Goal: Transaction & Acquisition: Purchase product/service

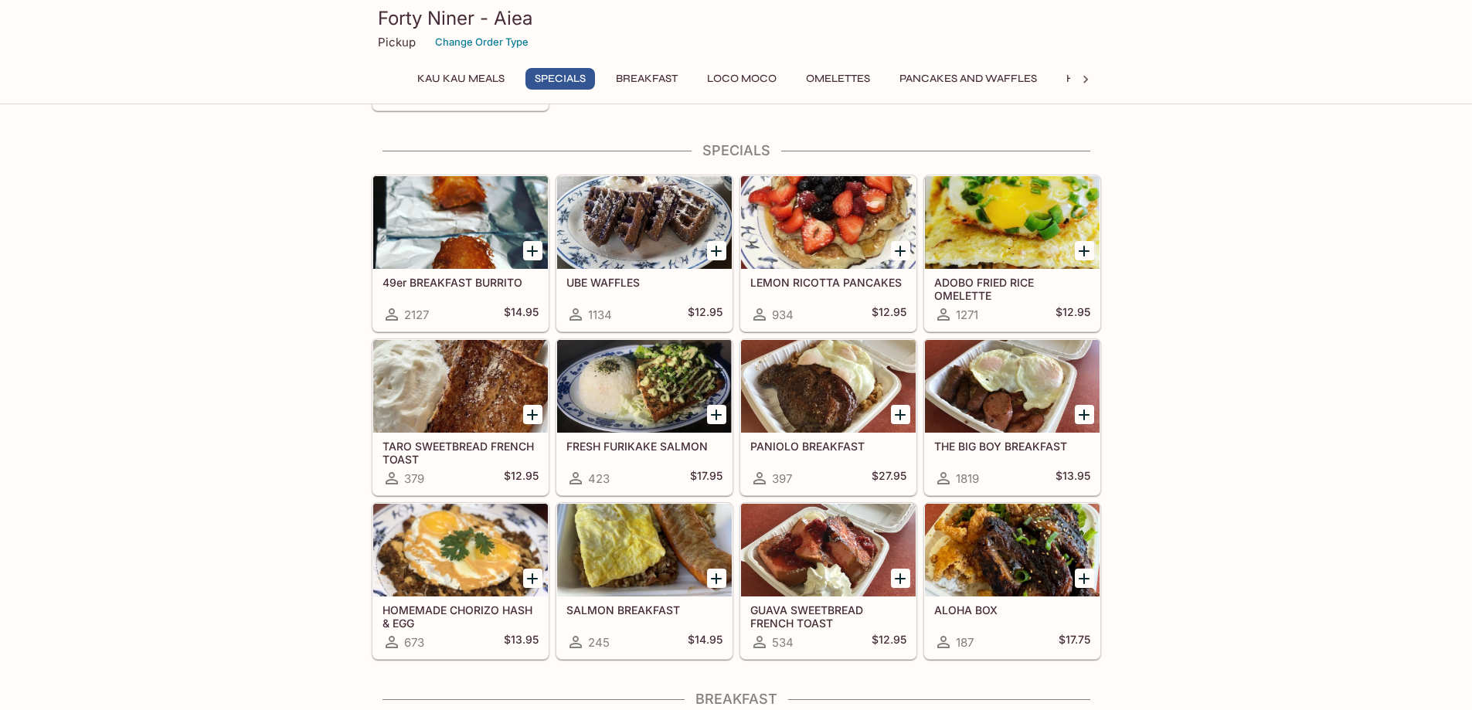
scroll to position [252, 0]
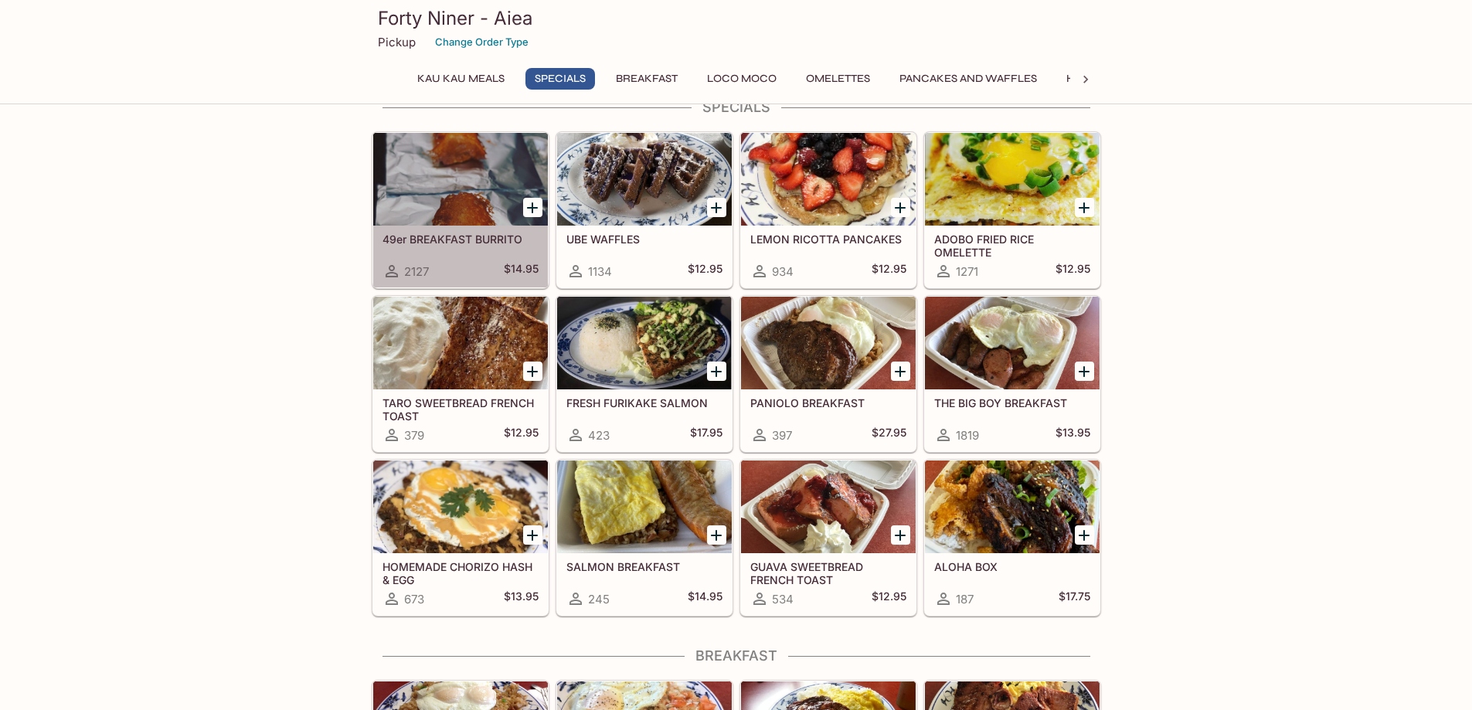
click at [436, 168] on div at bounding box center [460, 179] width 175 height 93
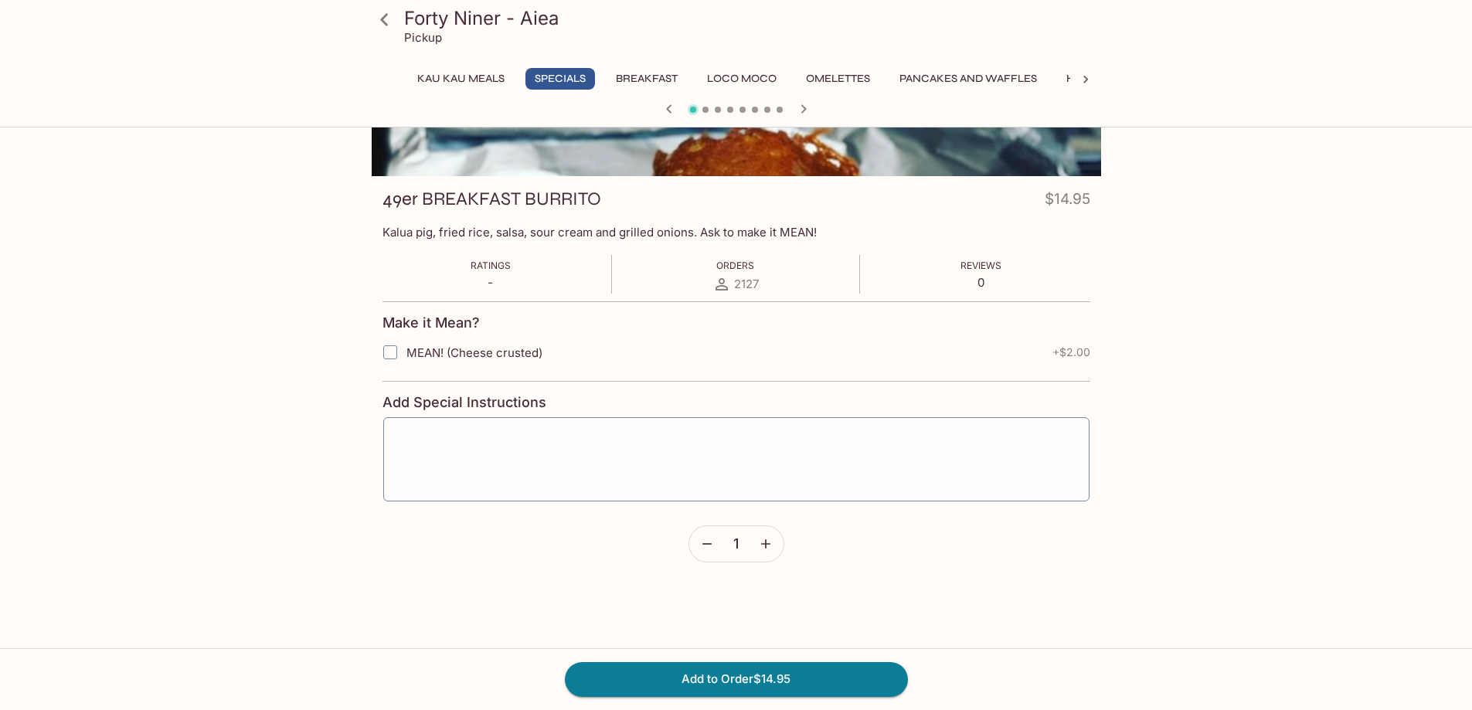
scroll to position [138, 0]
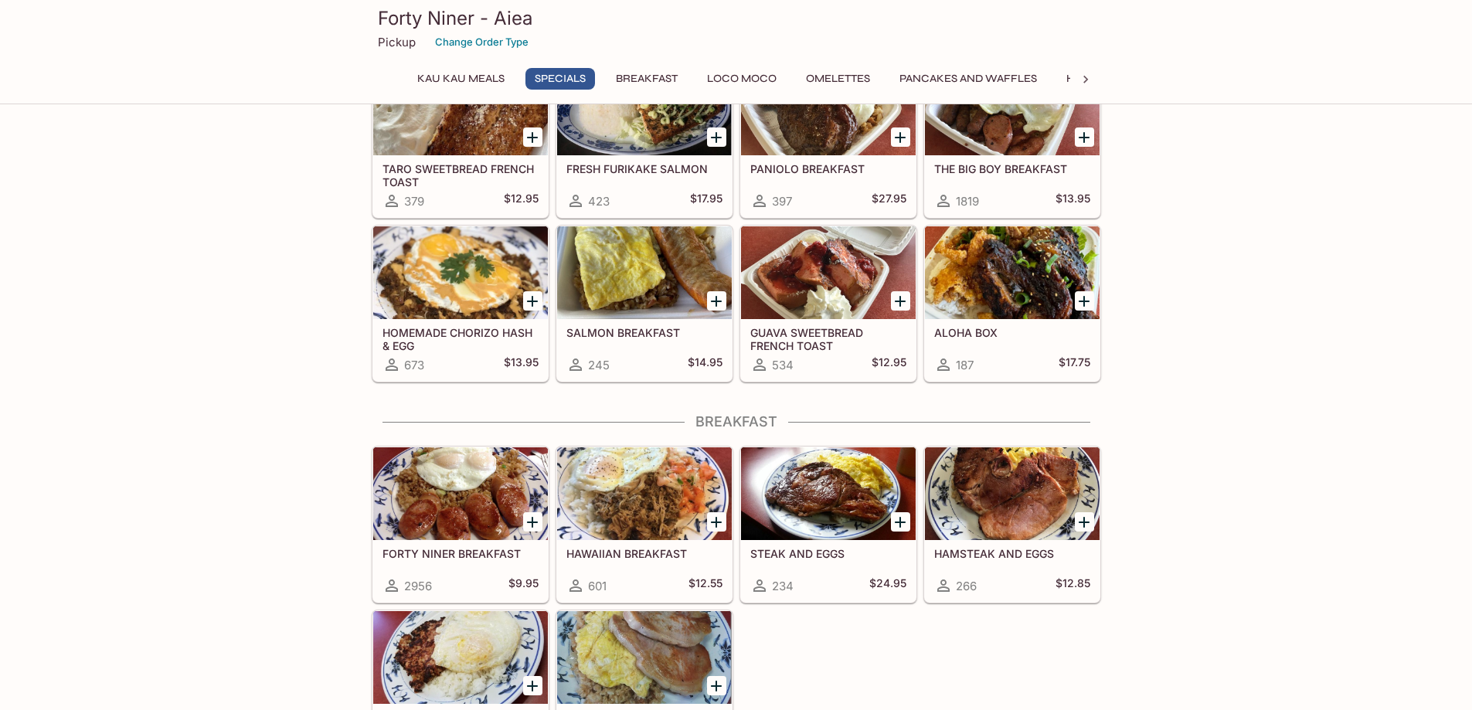
scroll to position [639, 0]
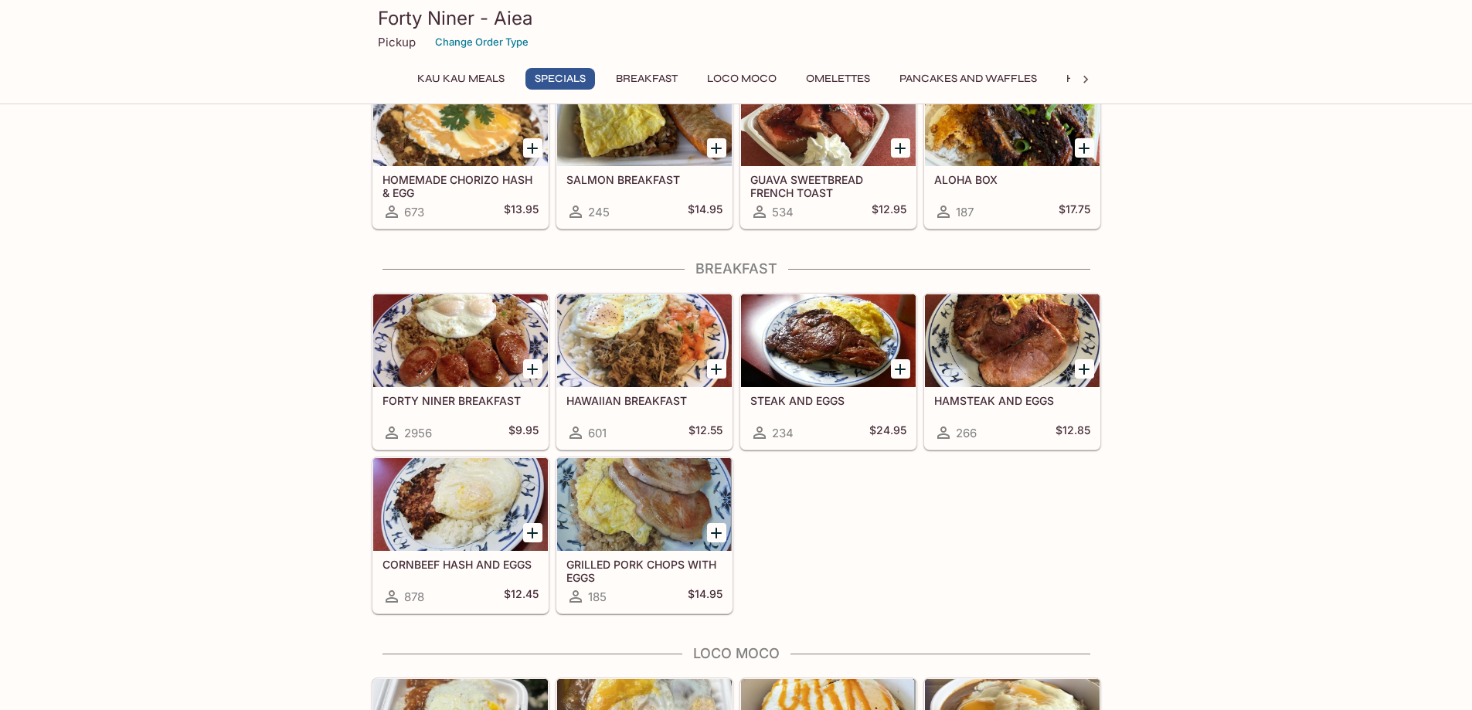
click at [450, 499] on div at bounding box center [460, 504] width 175 height 93
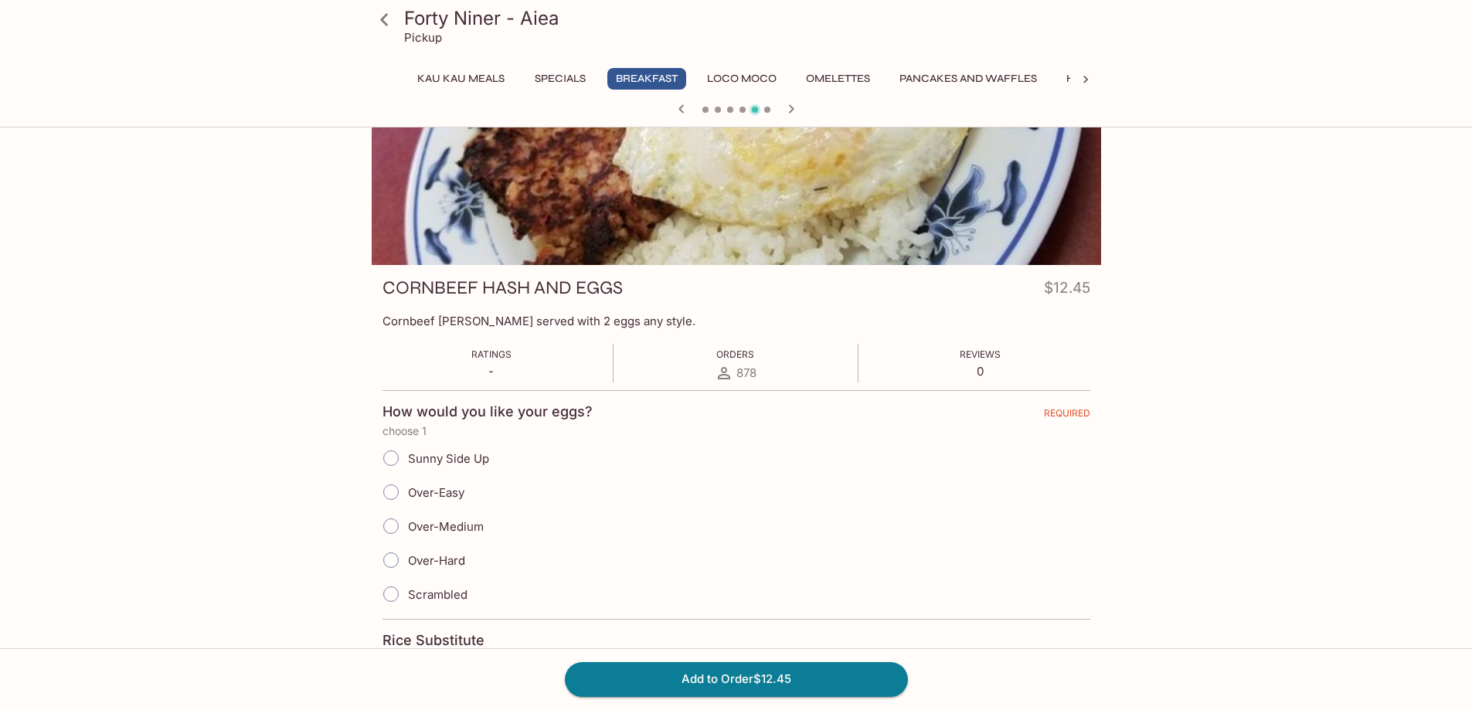
scroll to position [75, 0]
click at [400, 526] on input "Over-Medium" at bounding box center [391, 525] width 32 height 32
radio input "true"
click at [709, 676] on button "Add to Order $12.45" at bounding box center [736, 679] width 343 height 34
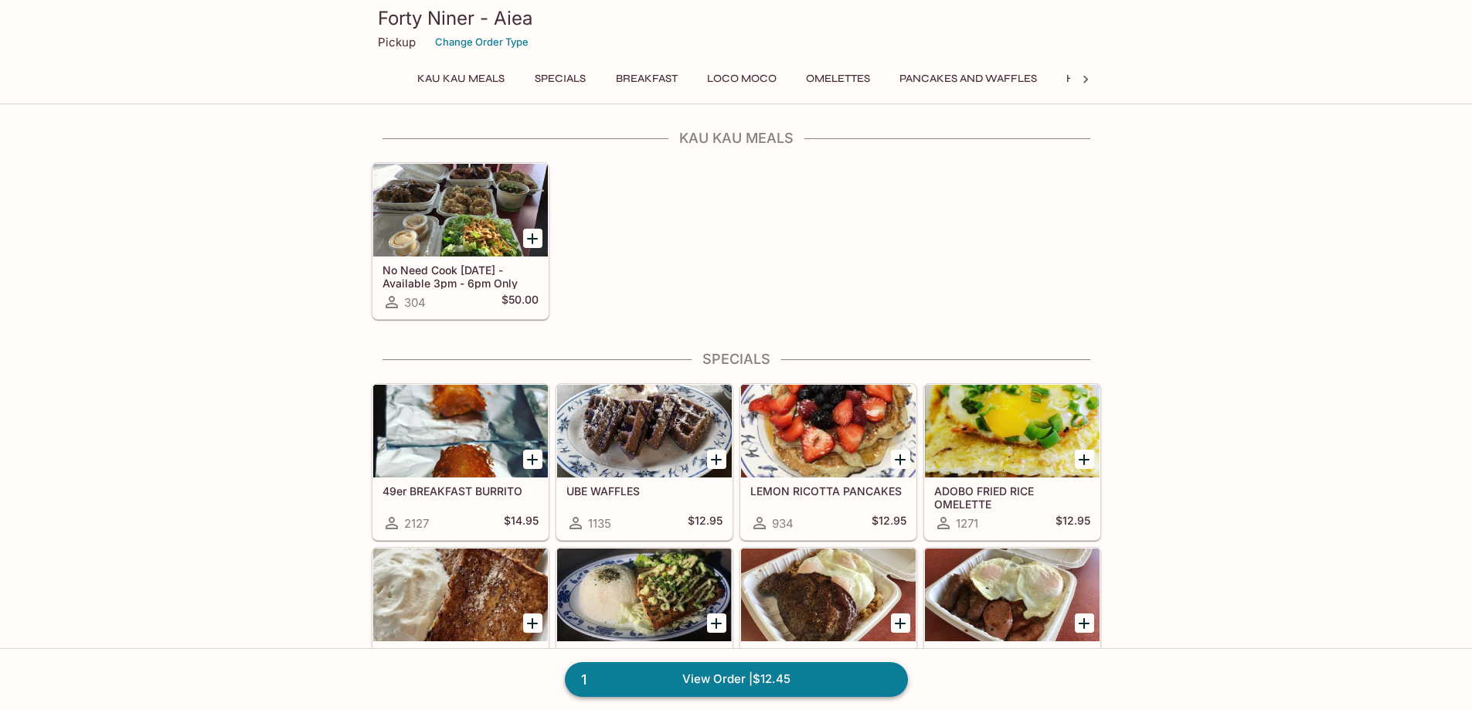
click at [726, 677] on link "1 View Order | $12.45" at bounding box center [736, 679] width 343 height 34
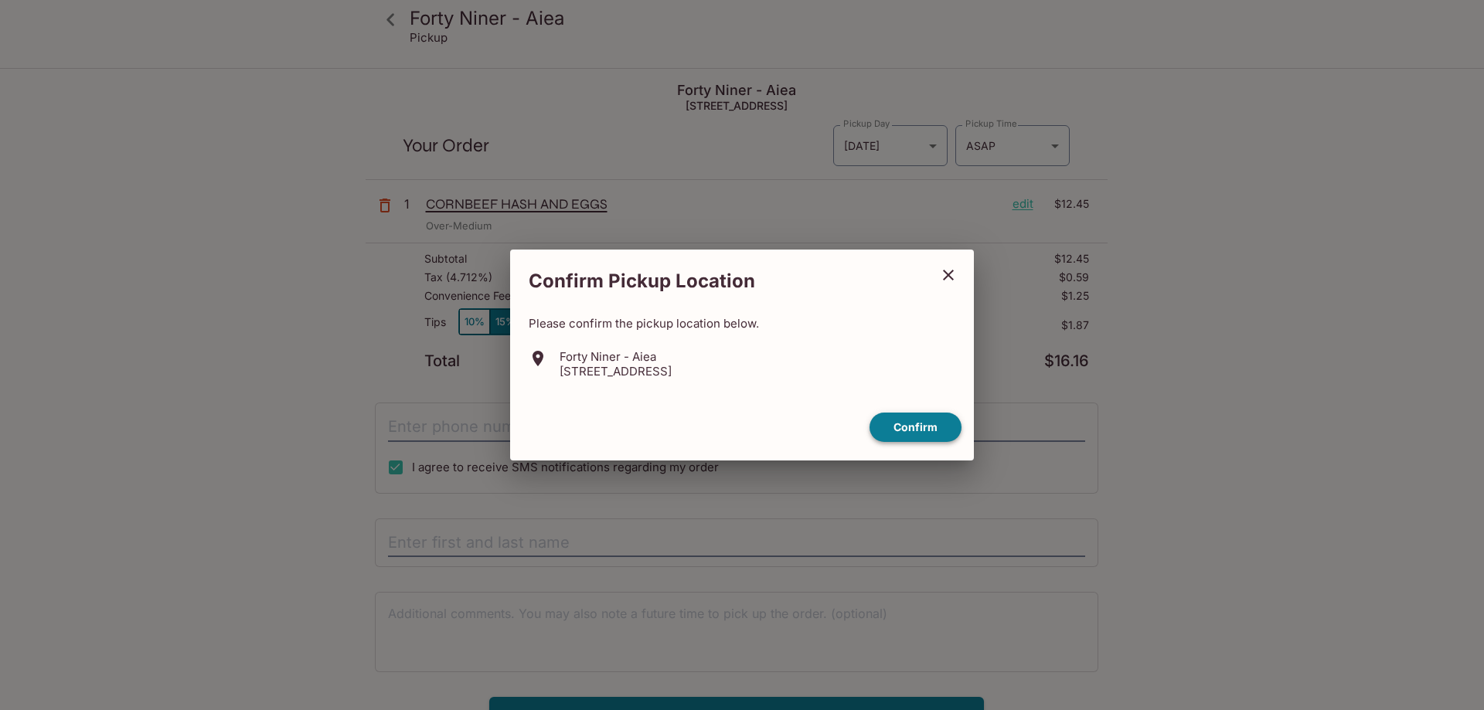
click at [920, 427] on button "Confirm" at bounding box center [915, 428] width 92 height 30
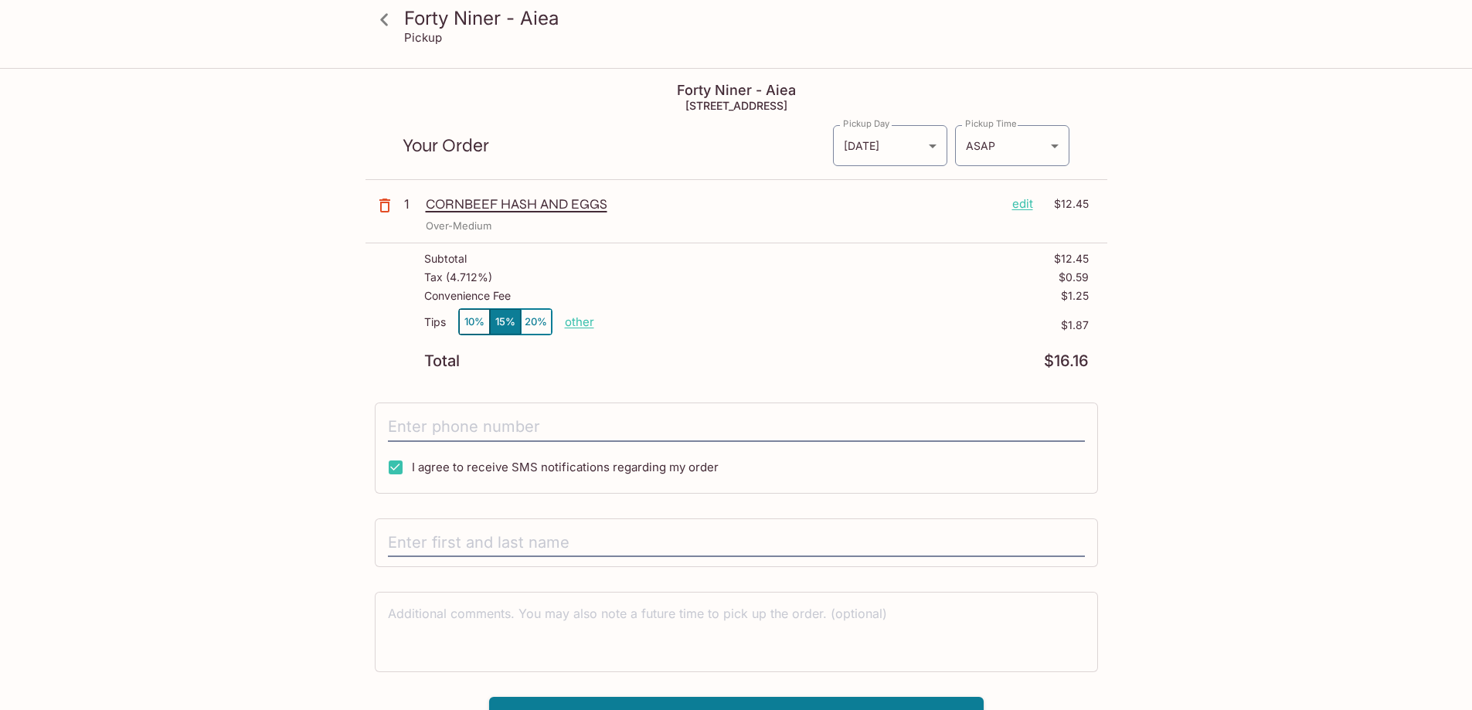
click at [583, 321] on p "other" at bounding box center [579, 322] width 29 height 15
drag, startPoint x: 657, startPoint y: 317, endPoint x: 773, endPoint y: 326, distance: 116.3
click at [773, 326] on div "Tips 10% 15% 20% Done 1.87 $1.87" at bounding box center [756, 331] width 665 height 46
type input "0.00"
click at [388, 15] on icon at bounding box center [384, 19] width 27 height 27
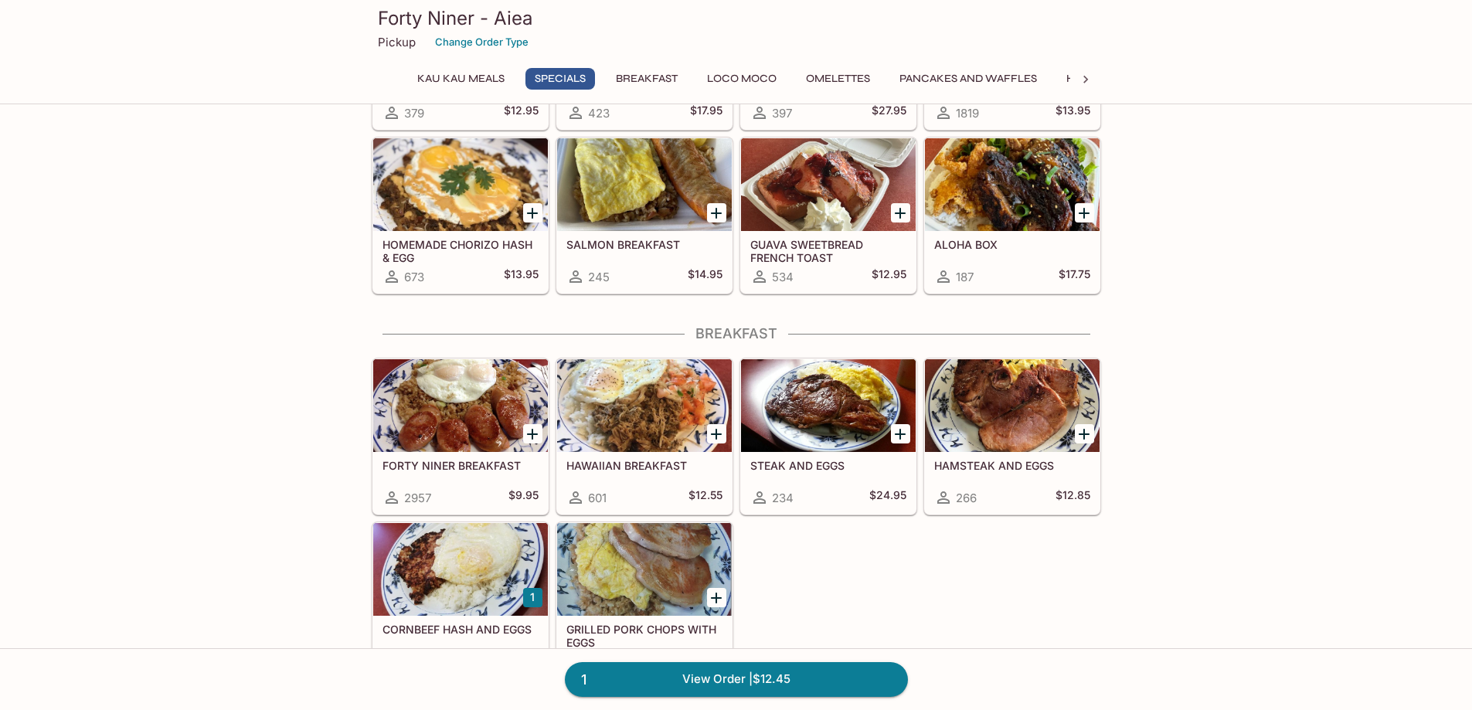
scroll to position [617, 0]
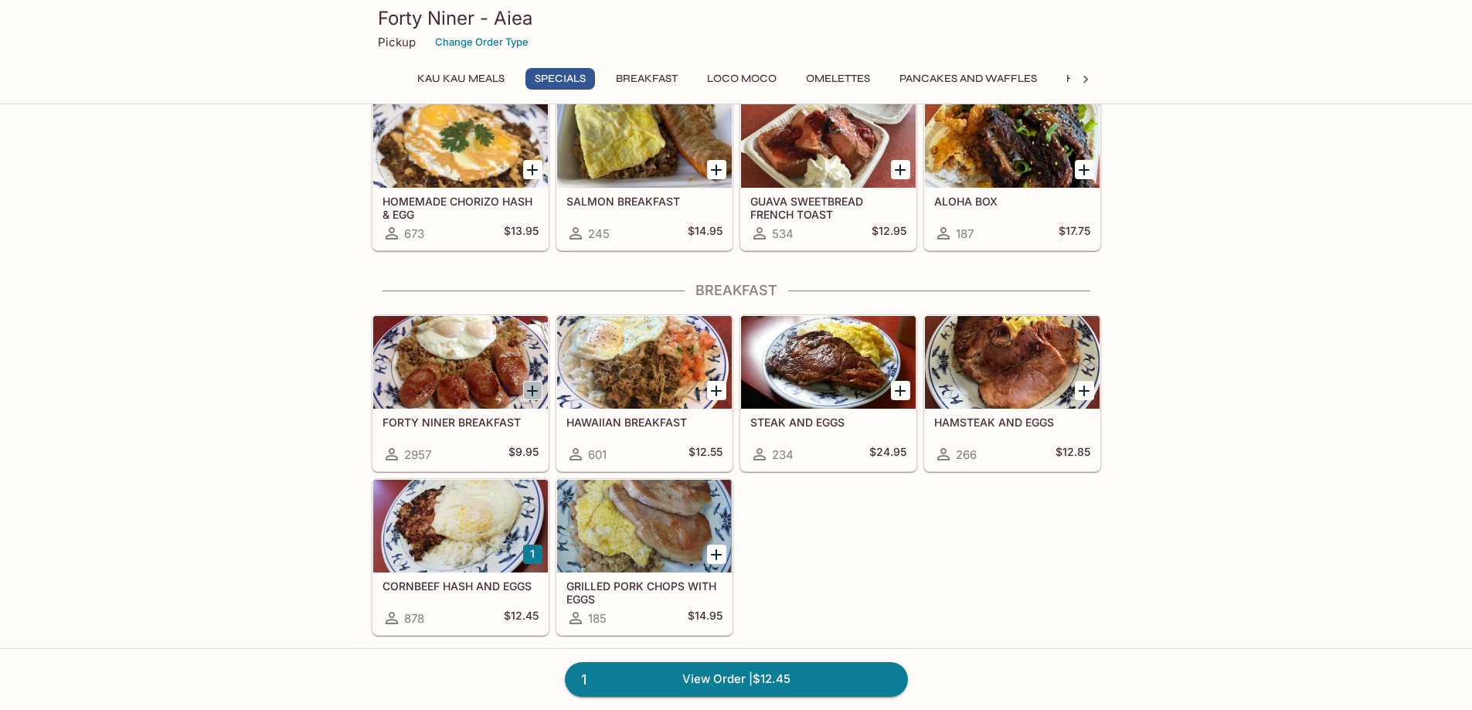
click at [524, 384] on icon "Add FORTY NINER BREAKFAST" at bounding box center [532, 391] width 19 height 19
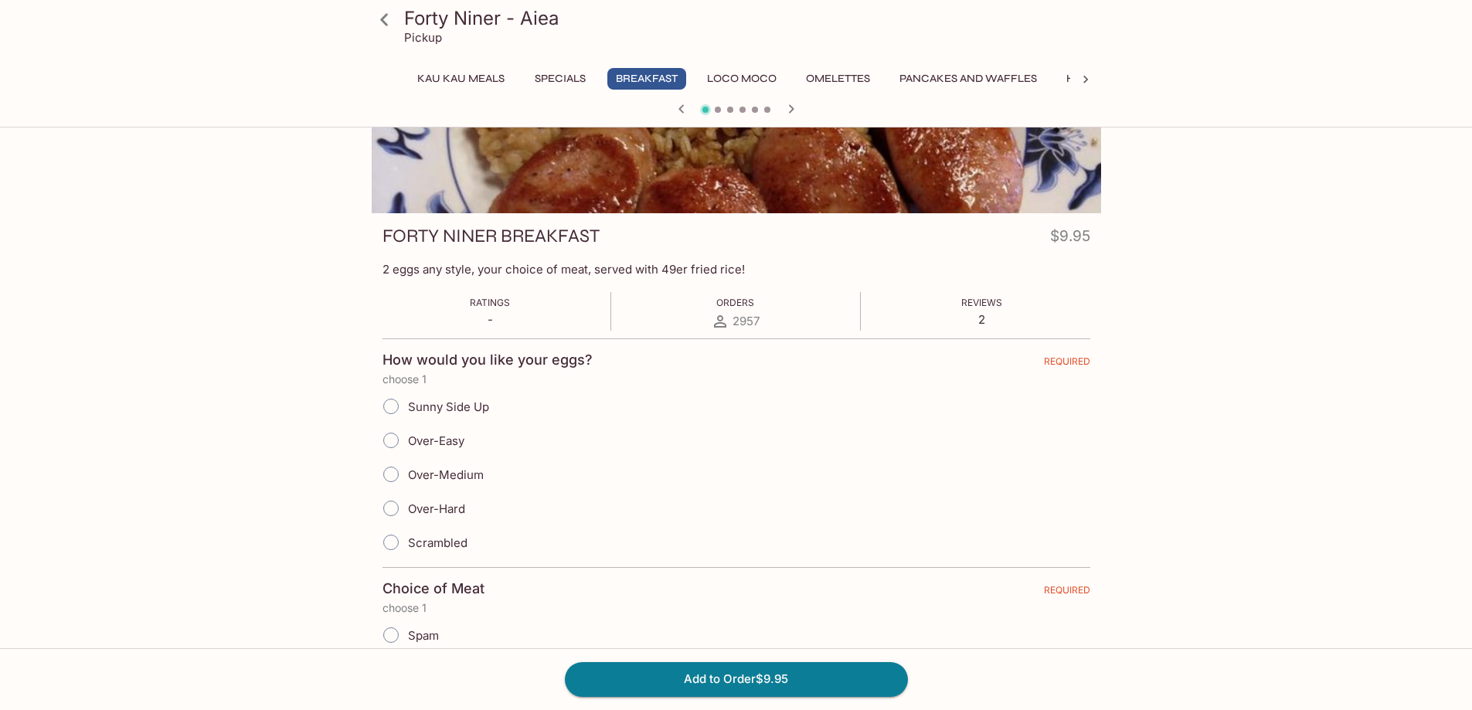
scroll to position [134, 0]
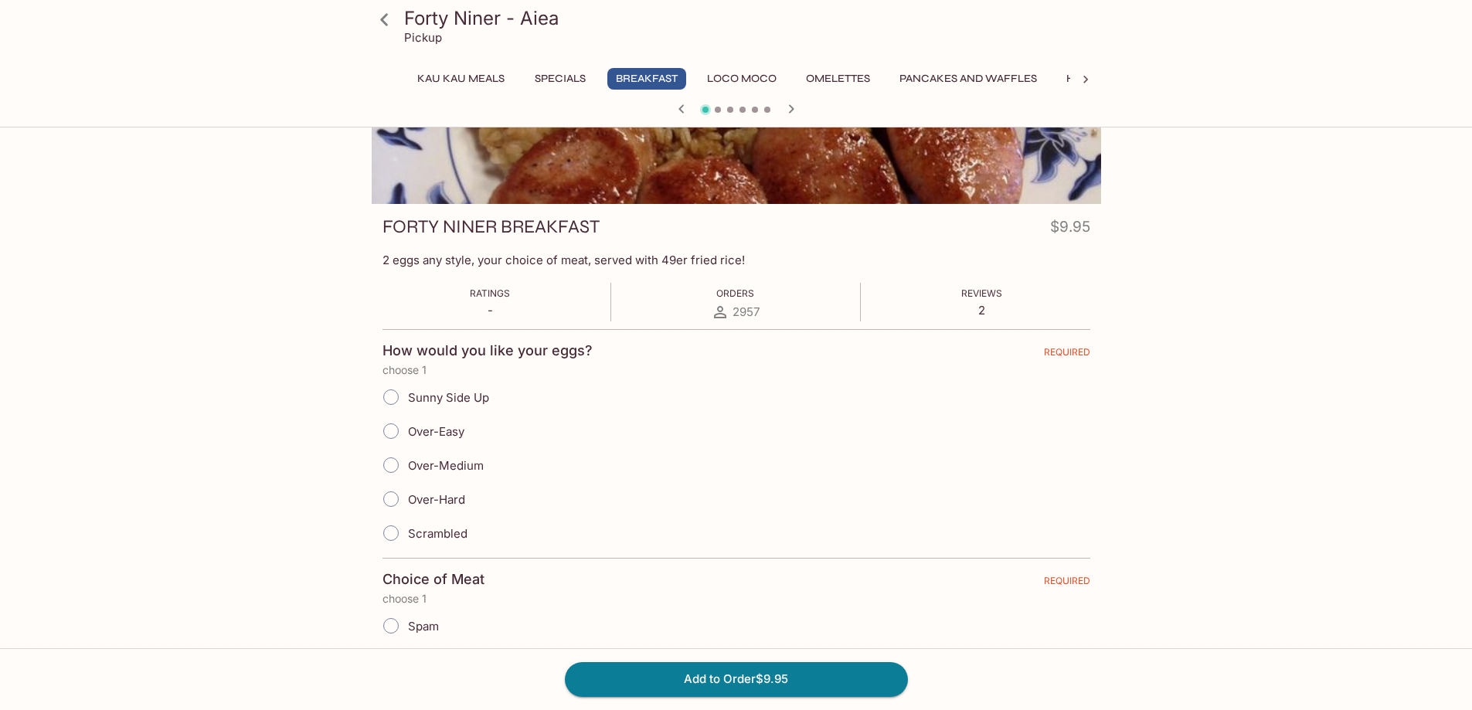
click at [396, 460] on input "Over-Medium" at bounding box center [391, 465] width 32 height 32
radio input "true"
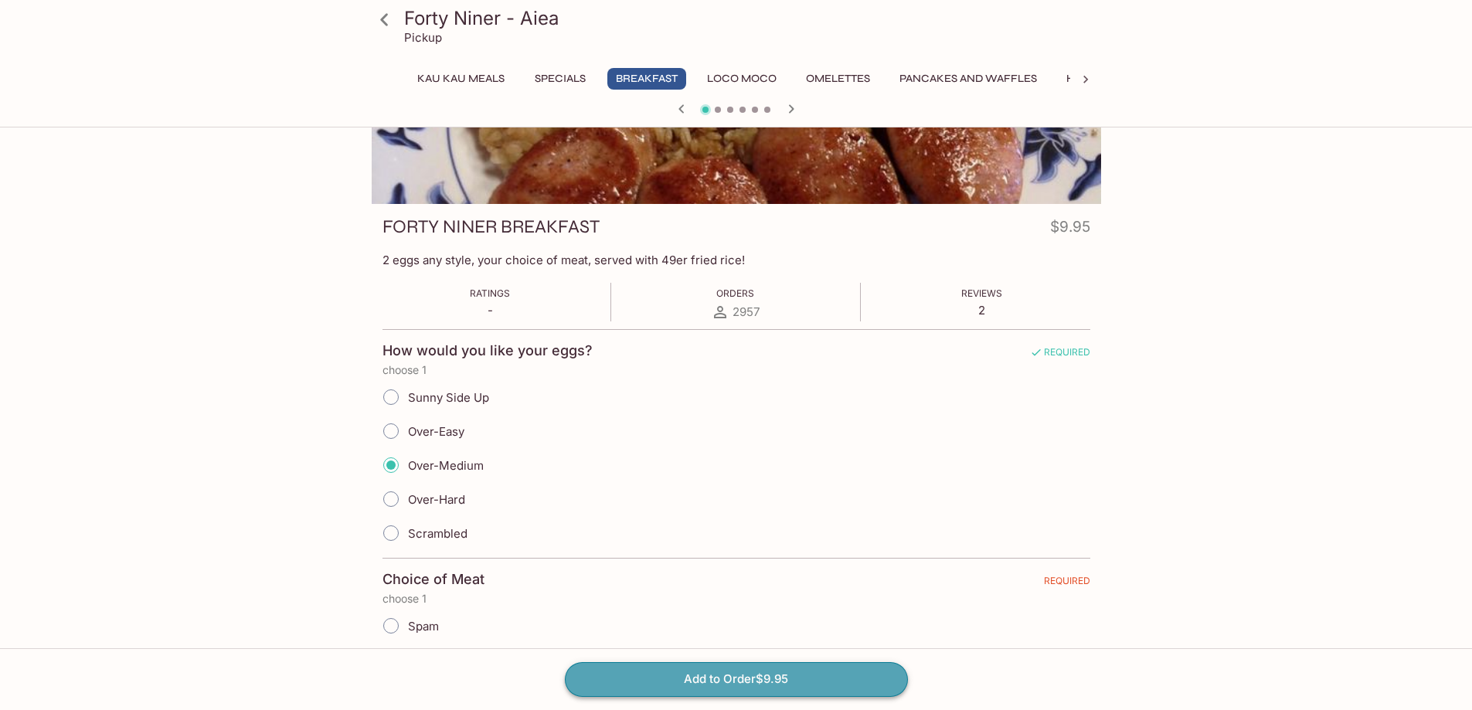
click at [686, 676] on button "Add to Order $9.95" at bounding box center [736, 679] width 343 height 34
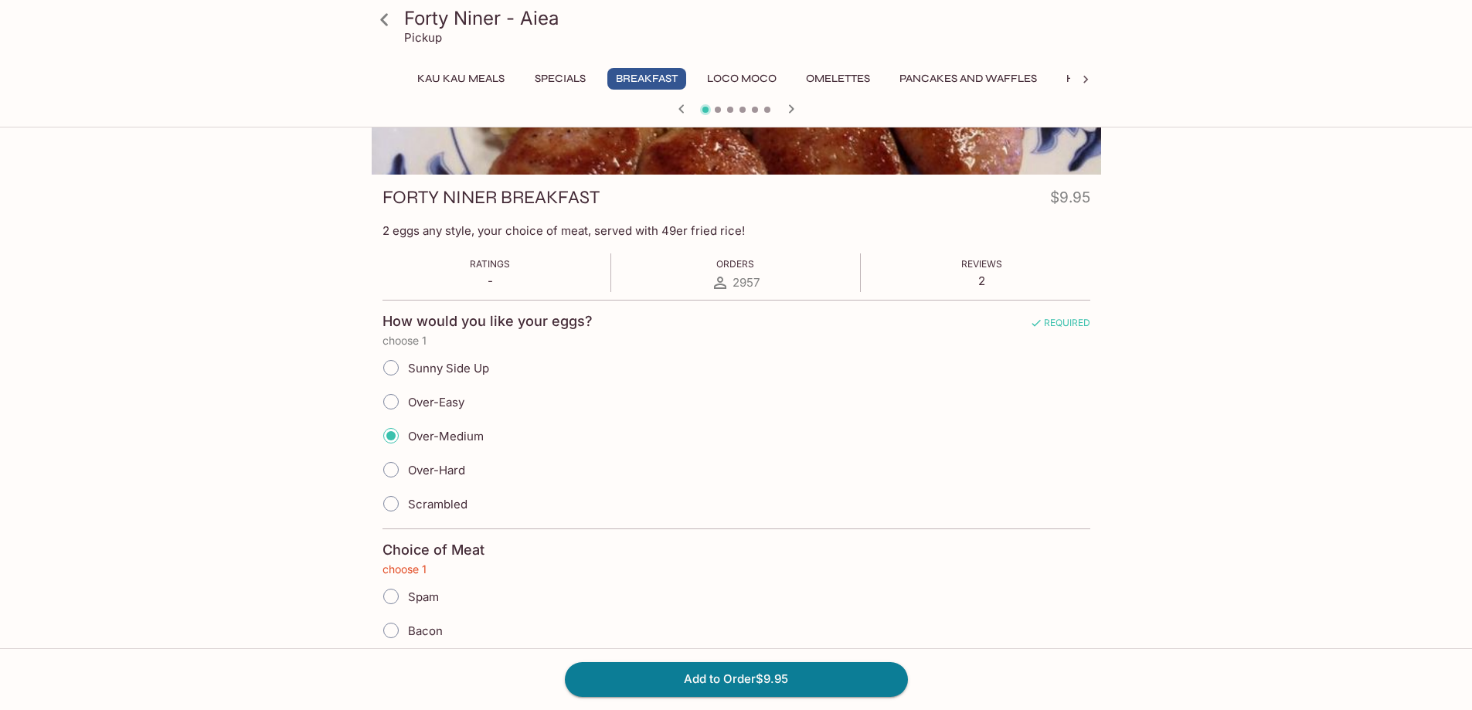
drag, startPoint x: 1471, startPoint y: 162, endPoint x: 1452, endPoint y: 272, distance: 112.1
click at [1452, 272] on div "Forty Niner - Aiea Pickup Kau Kau Meals Specials Breakfast Loco Moco Omelettes …" at bounding box center [736, 325] width 1472 height 710
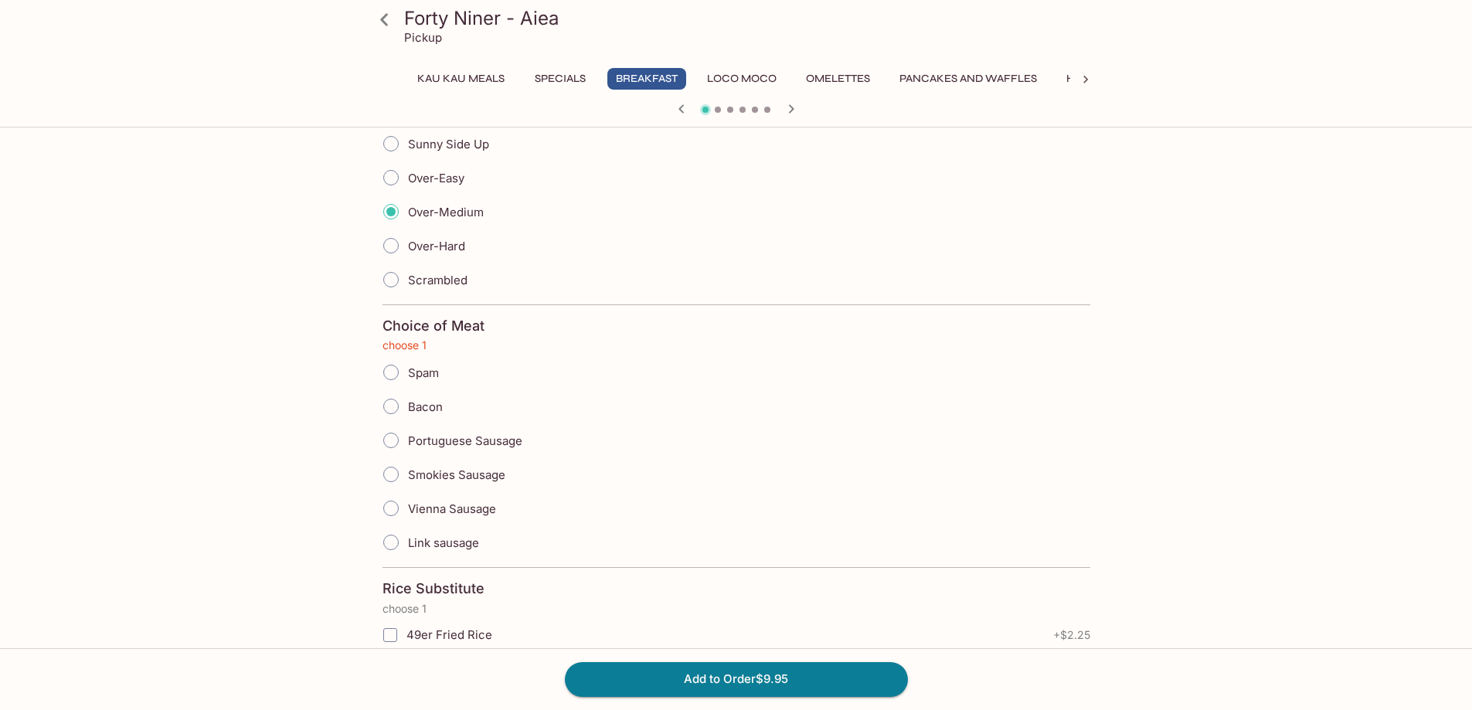
scroll to position [390, 0]
click at [386, 441] on input "Portuguese Sausage" at bounding box center [391, 439] width 32 height 32
radio input "true"
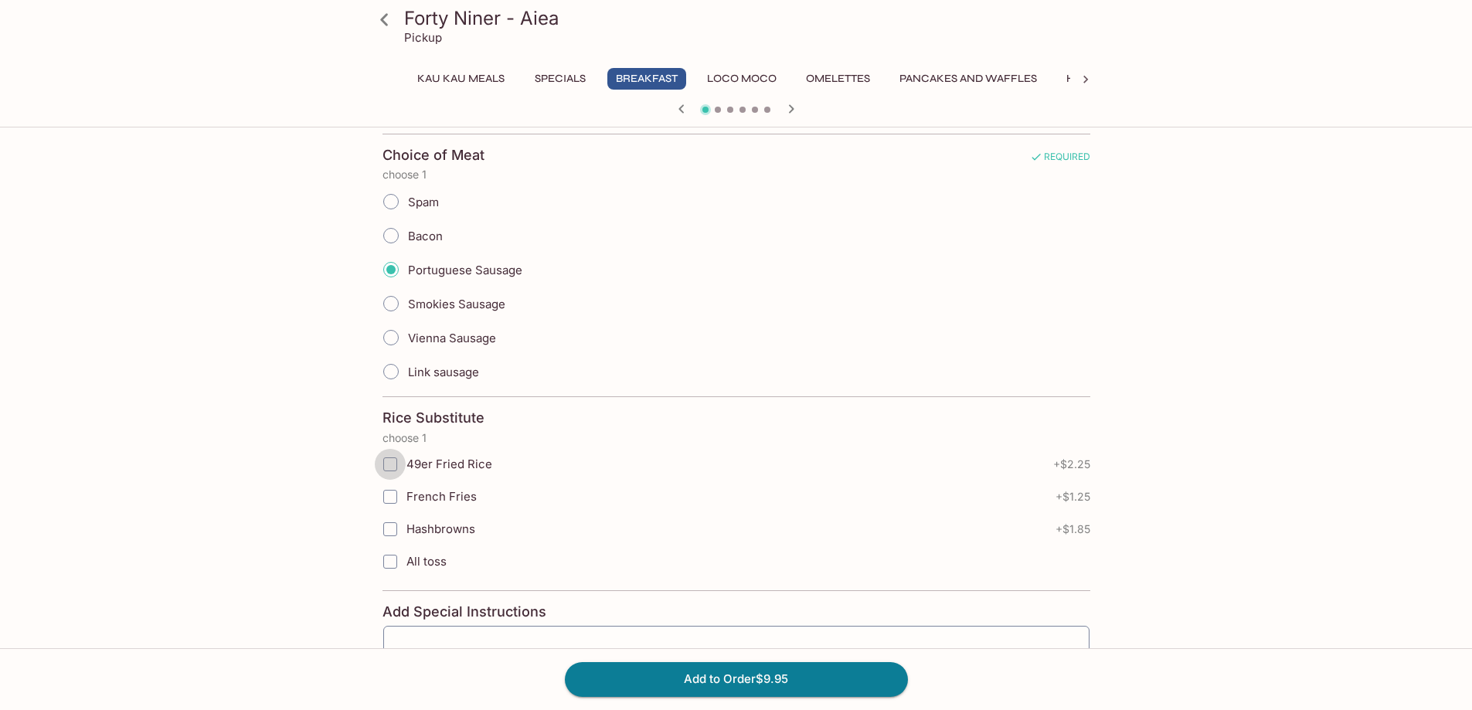
click at [390, 463] on input "49er Fried Rice" at bounding box center [390, 464] width 31 height 31
checkbox input "true"
click at [757, 679] on button "Add to Order $12.20" at bounding box center [736, 679] width 343 height 34
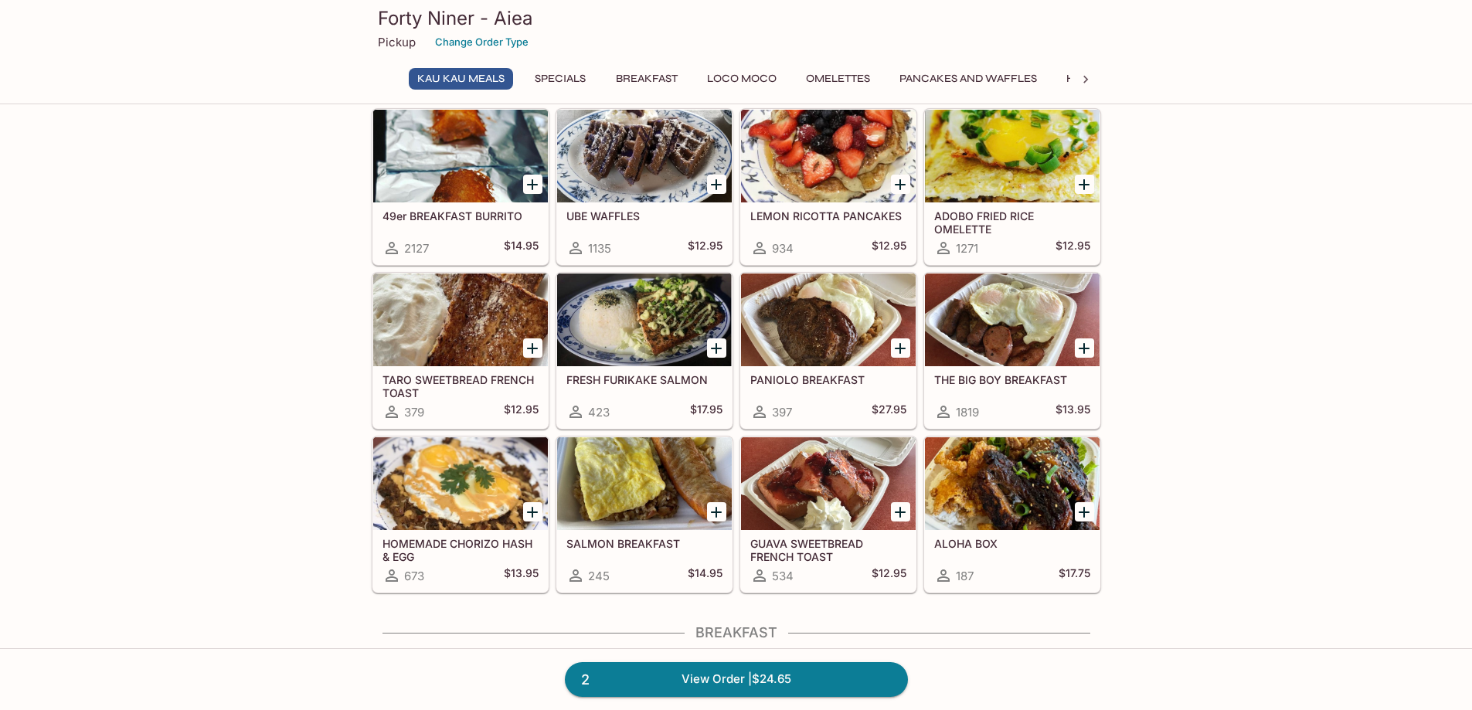
scroll to position [281, 0]
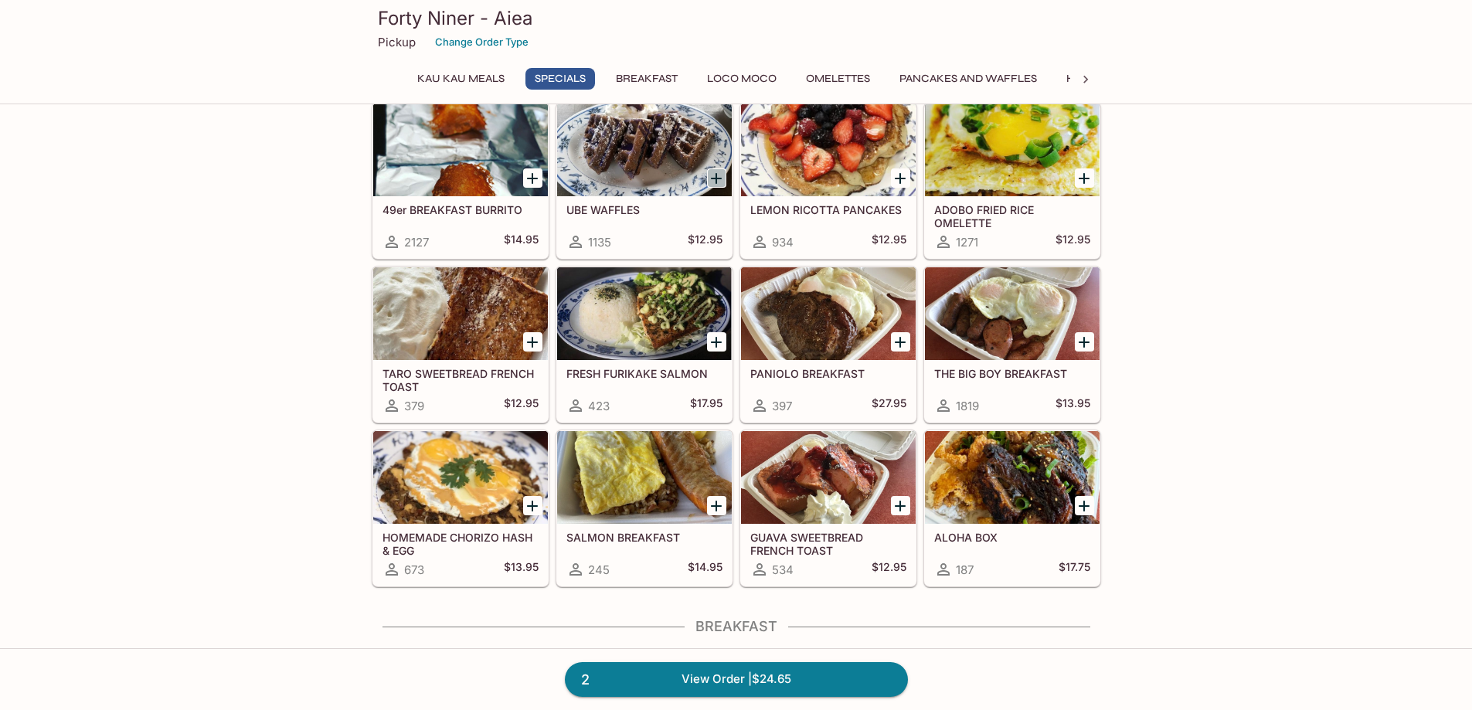
click at [713, 173] on icon "Add UBE WAFFLES" at bounding box center [716, 178] width 19 height 19
click at [528, 347] on icon "Add TARO SWEETBREAD FRENCH TOAST" at bounding box center [532, 342] width 19 height 19
click at [716, 679] on link "4 View Order | $50.55" at bounding box center [736, 679] width 343 height 34
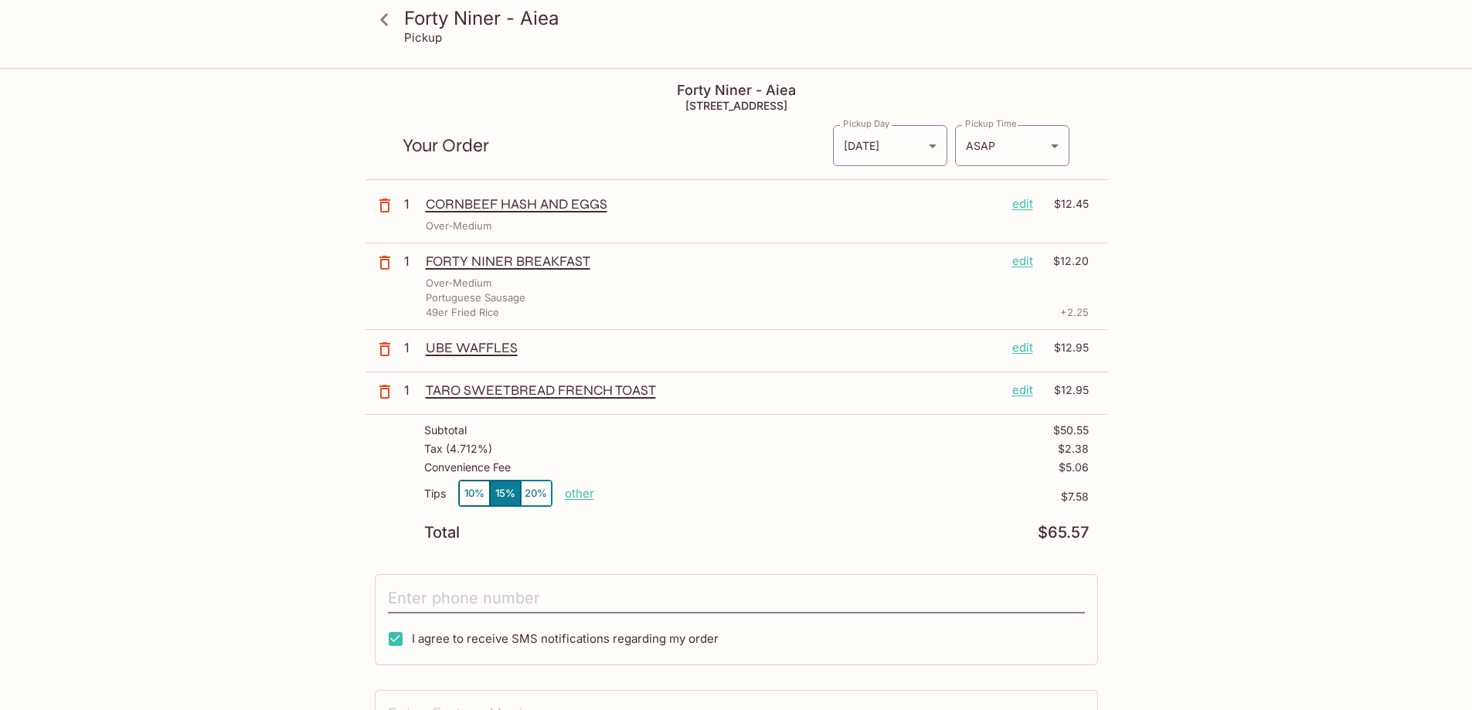
click at [583, 495] on p "other" at bounding box center [579, 493] width 29 height 15
drag, startPoint x: 660, startPoint y: 495, endPoint x: 1004, endPoint y: 507, distance: 344.1
click at [998, 512] on div "Tips 10% 15% 20% Done 7.58 $7.58" at bounding box center [756, 503] width 665 height 46
type input "0.00"
click at [794, 588] on input "tel" at bounding box center [736, 598] width 697 height 29
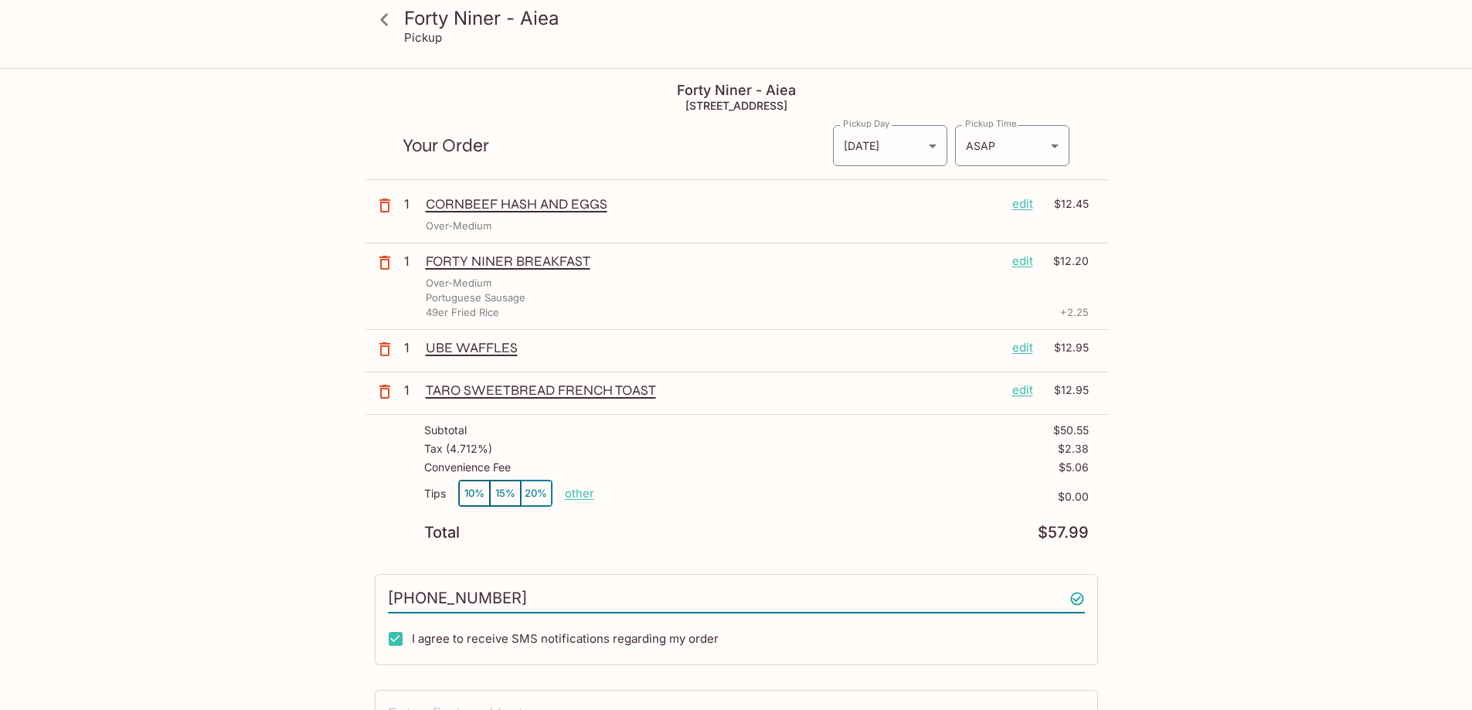
type input "[PHONE_NUMBER]"
click at [391, 645] on input "I agree to receive SMS notifications regarding my order" at bounding box center [395, 639] width 31 height 31
checkbox input "false"
click at [403, 18] on link at bounding box center [385, 19] width 39 height 39
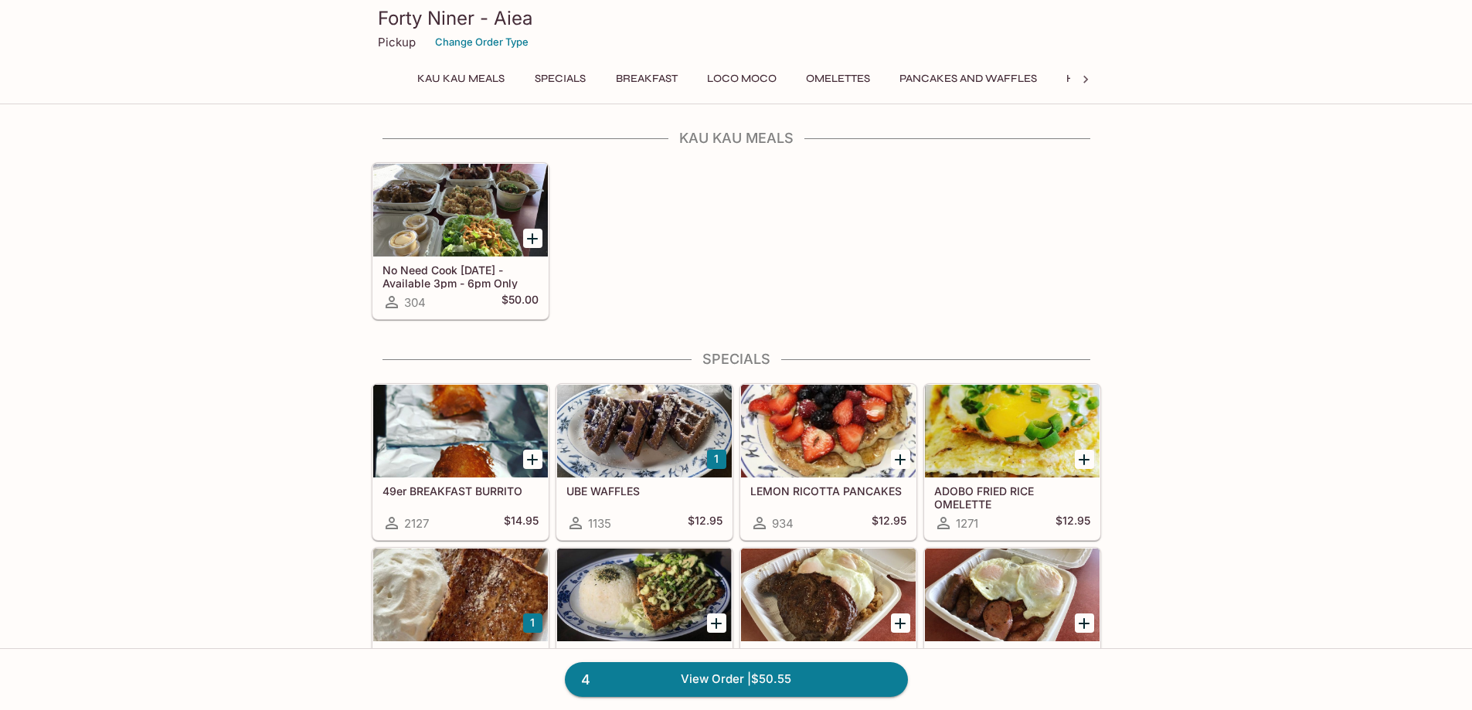
click at [1069, 80] on button "Hawaiian Style French Toast" at bounding box center [1153, 79] width 191 height 22
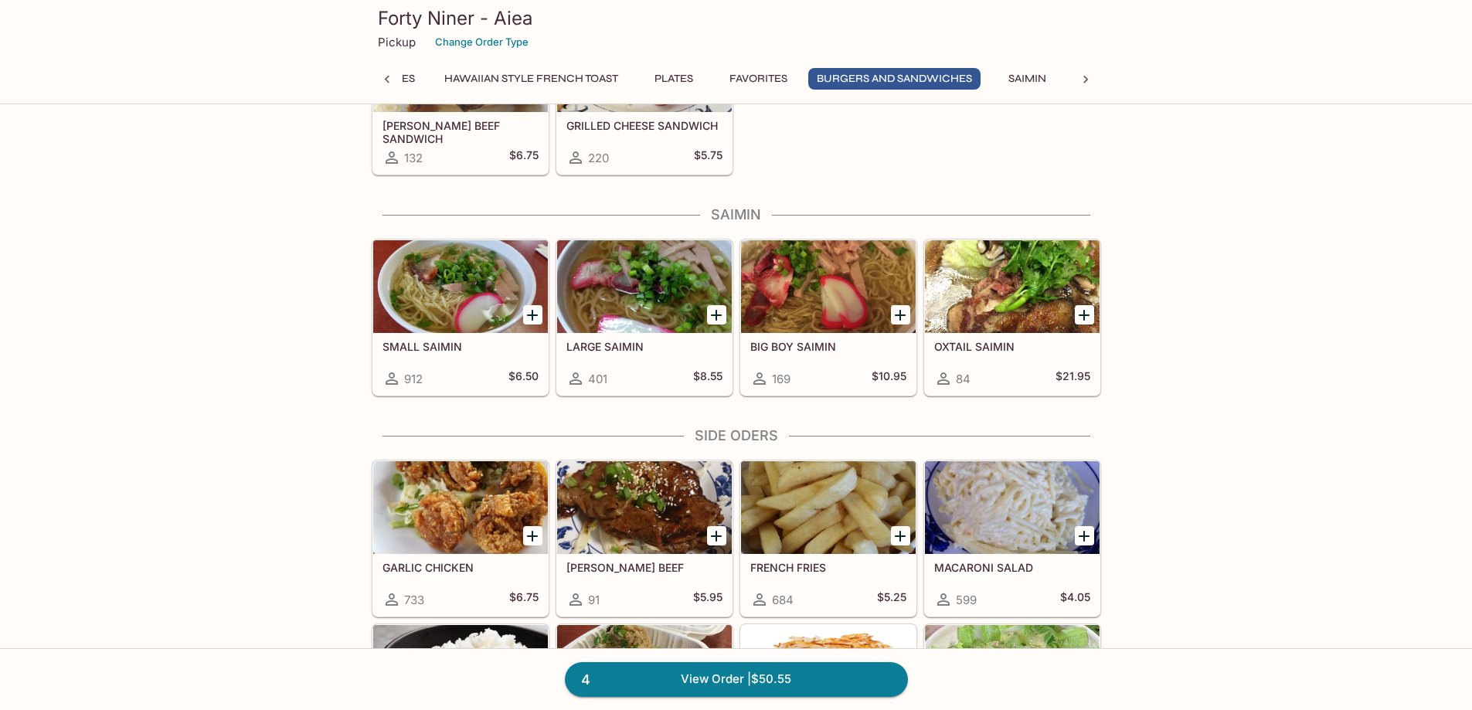
scroll to position [3948, 0]
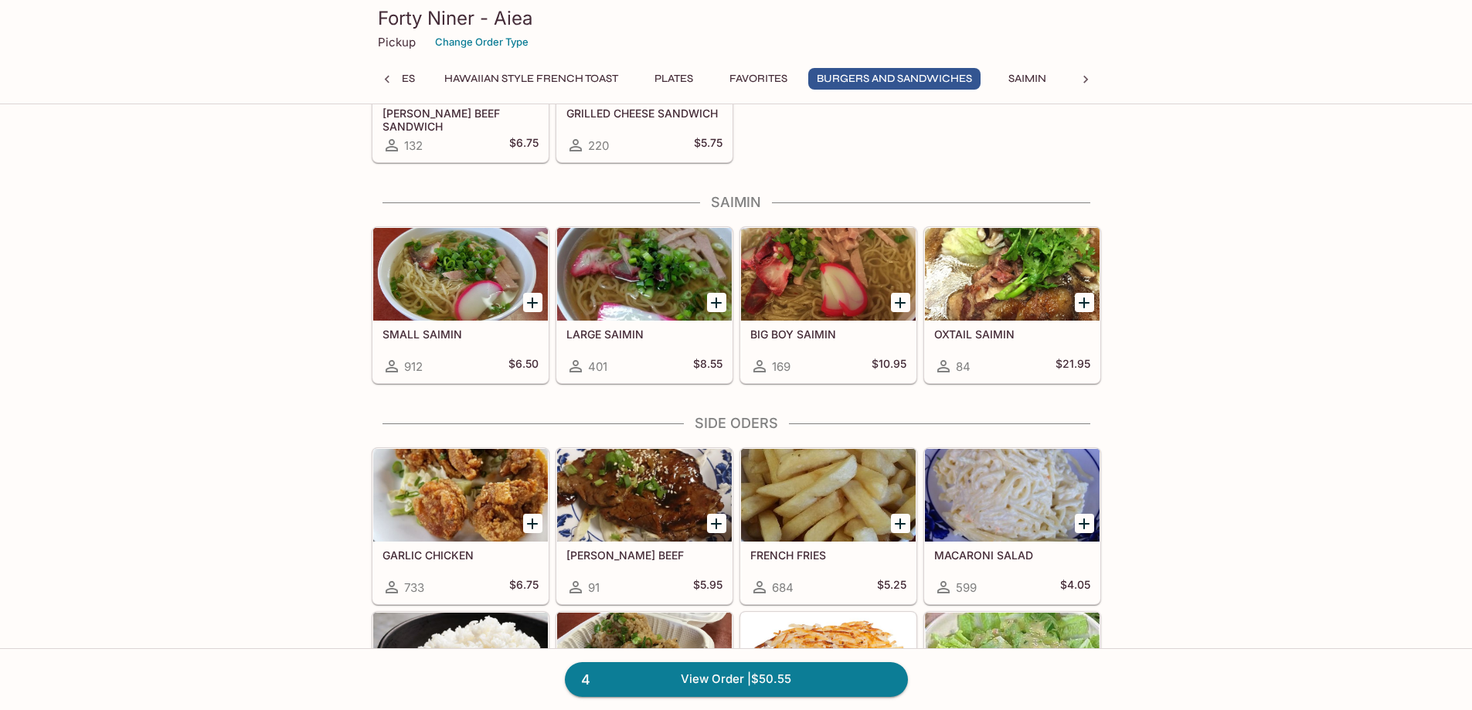
click at [1090, 527] on icon "Add MACARONI SALAD" at bounding box center [1084, 524] width 19 height 19
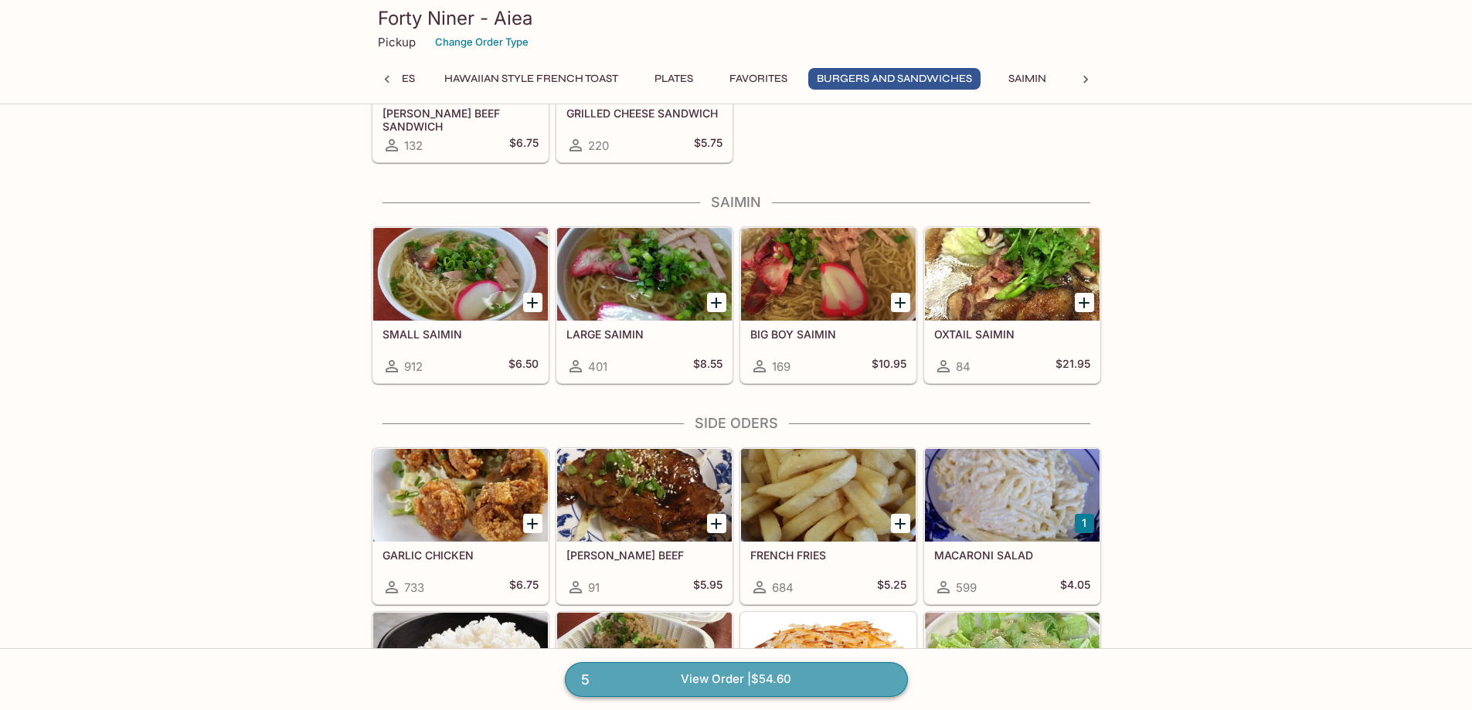
click at [770, 675] on link "5 View Order | $54.60" at bounding box center [736, 679] width 343 height 34
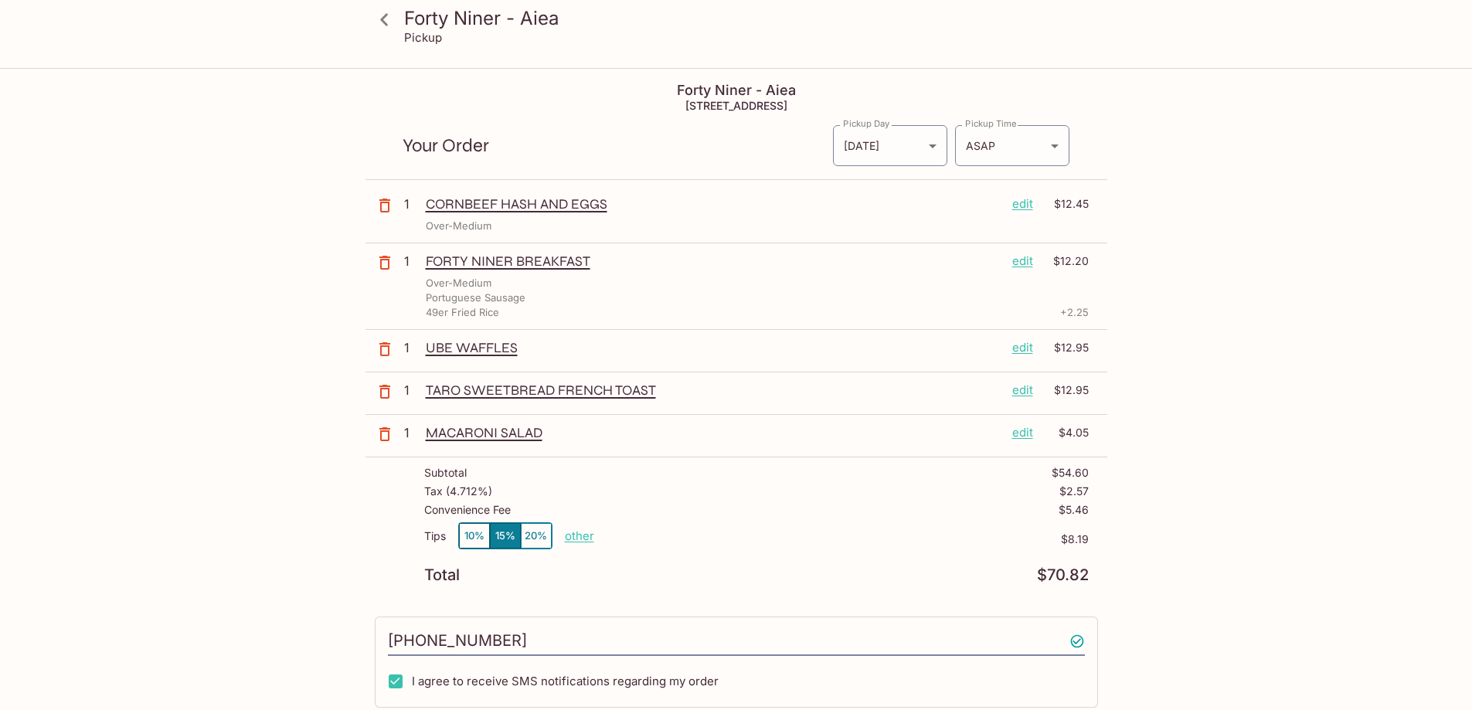
click at [591, 534] on p "other" at bounding box center [579, 536] width 29 height 15
drag, startPoint x: 655, startPoint y: 527, endPoint x: 802, endPoint y: 509, distance: 148.7
click at [771, 519] on div "Subtotal $54.60 Tax ( 4.712% ) $2.57 Convenience Fee $5.46 Tips 10% 15% 20% Don…" at bounding box center [737, 525] width 742 height 134
type input "0.00"
click at [388, 683] on input "I agree to receive SMS notifications regarding my order" at bounding box center [395, 681] width 31 height 31
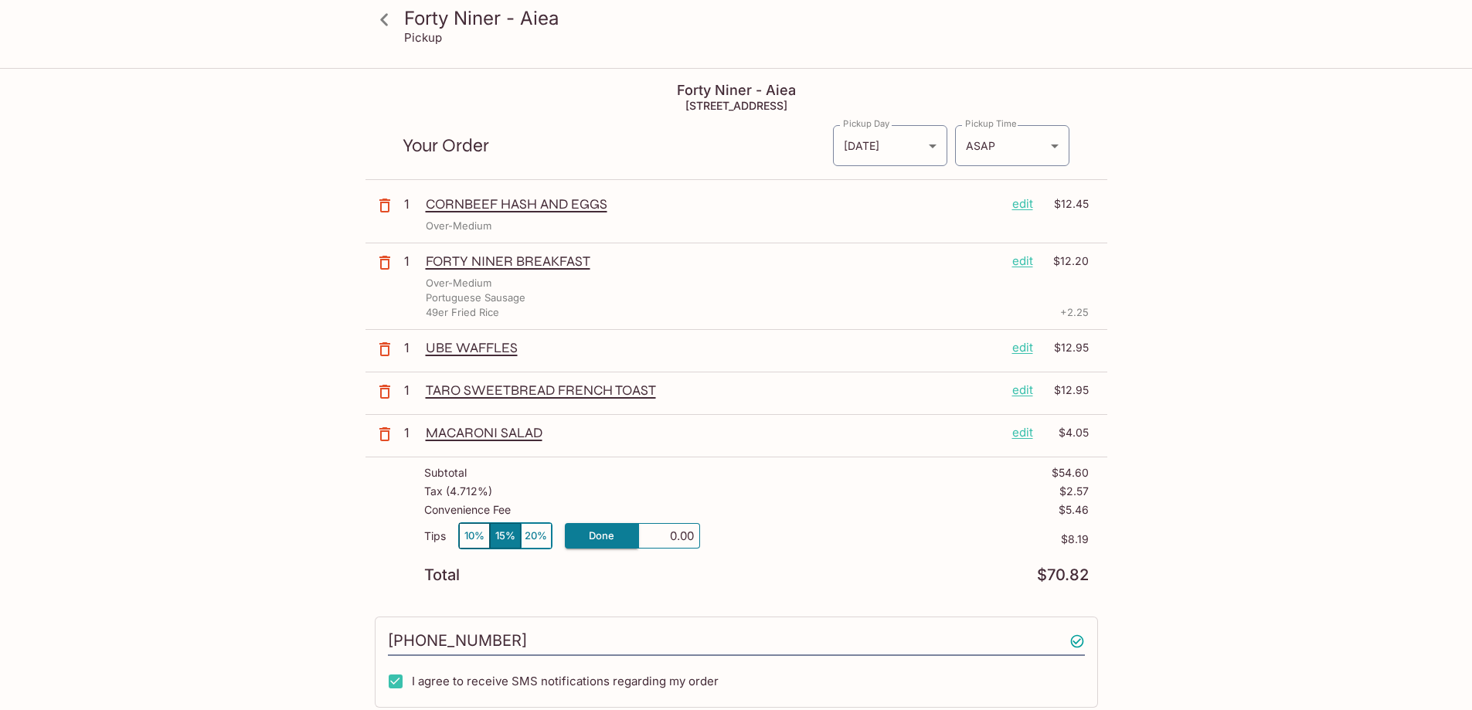
checkbox input "false"
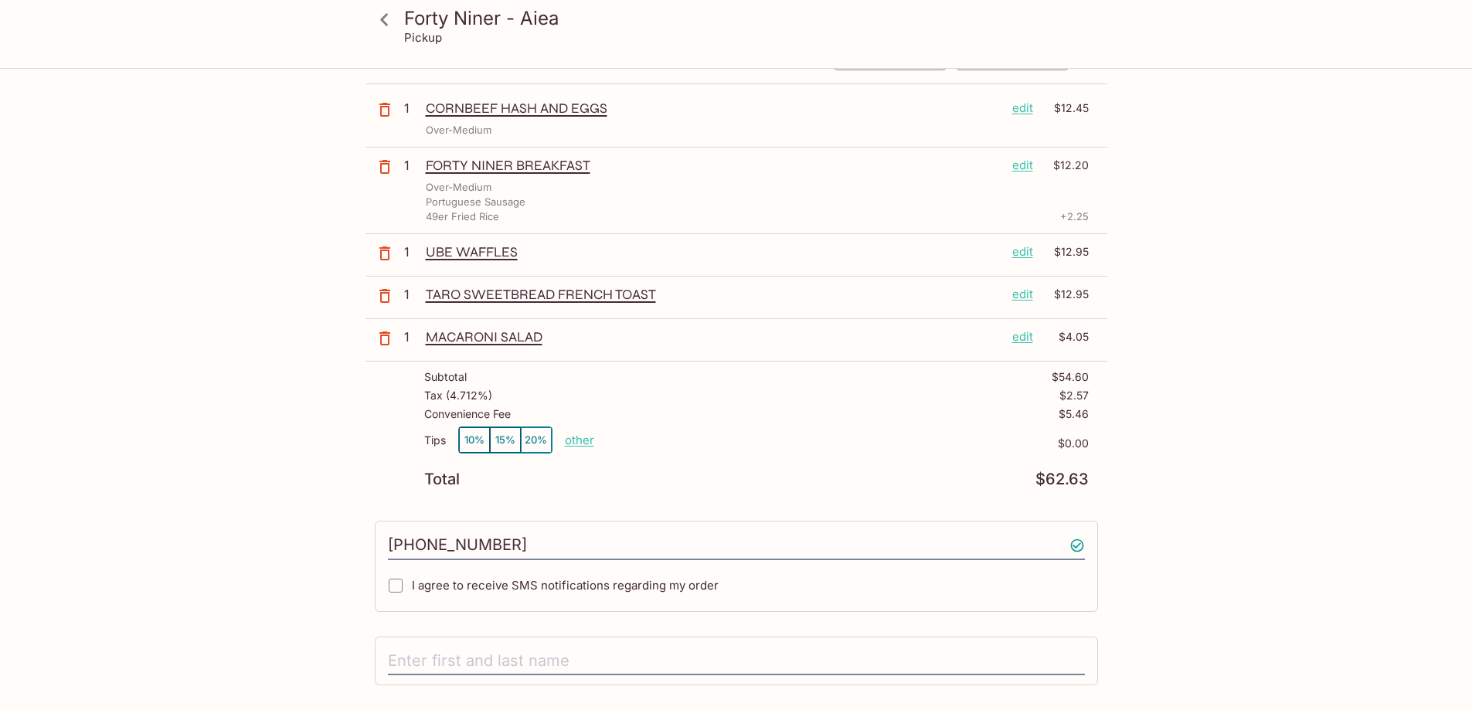
scroll to position [113, 0]
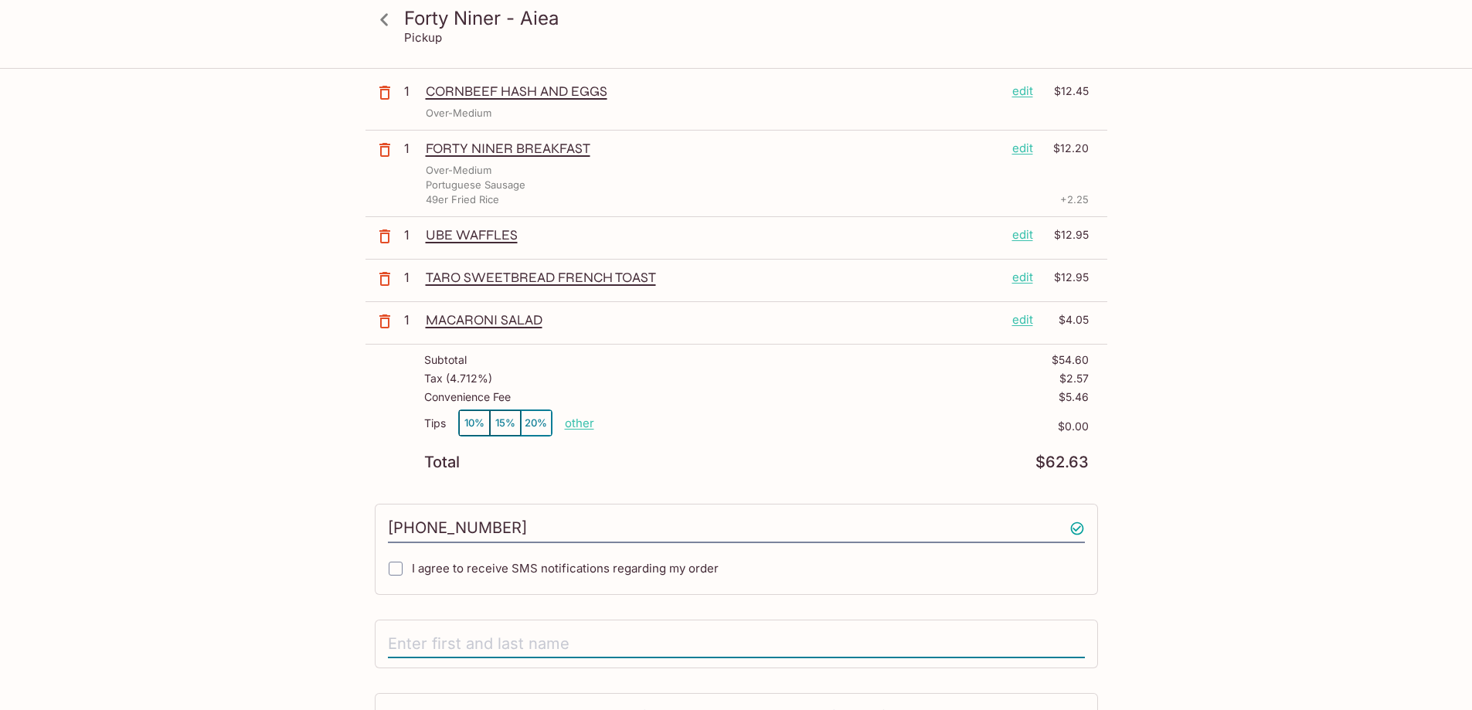
click at [478, 635] on input "text" at bounding box center [736, 644] width 697 height 29
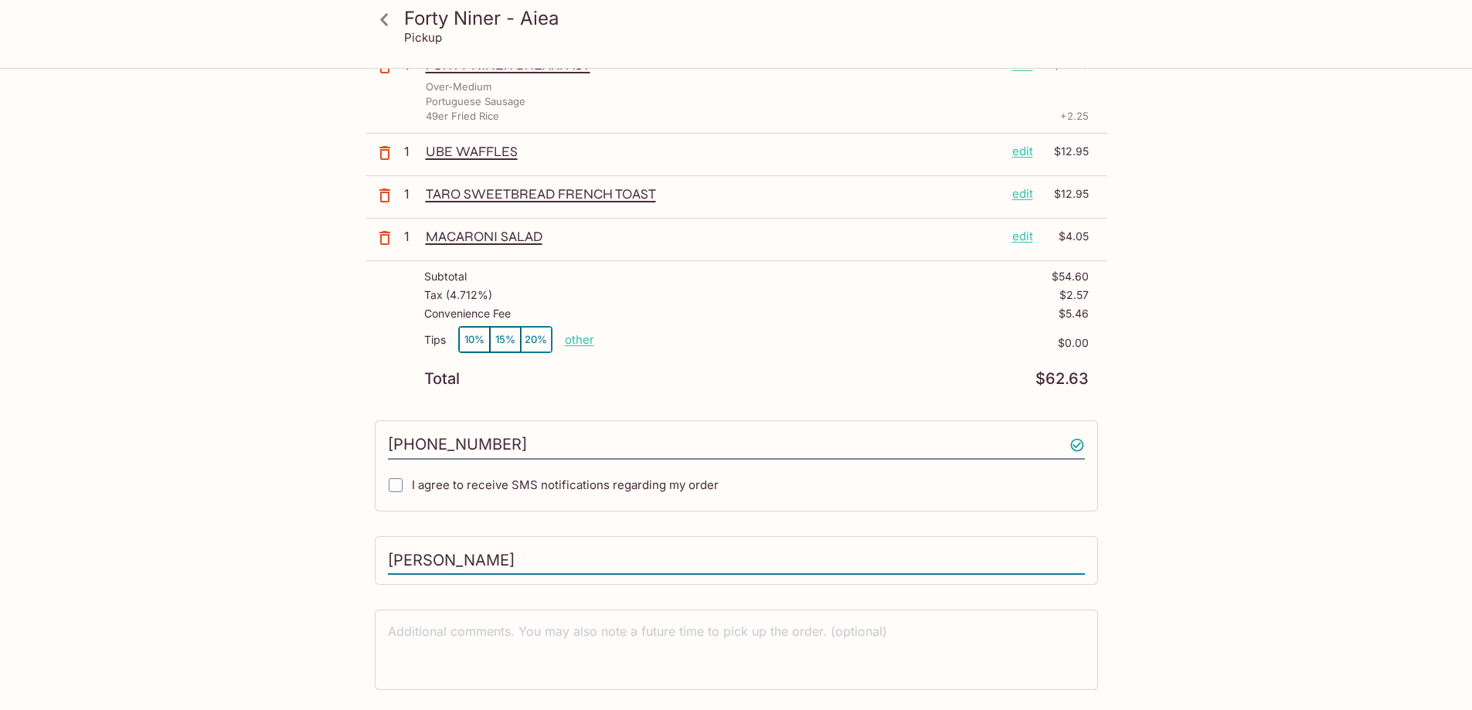
scroll to position [240, 0]
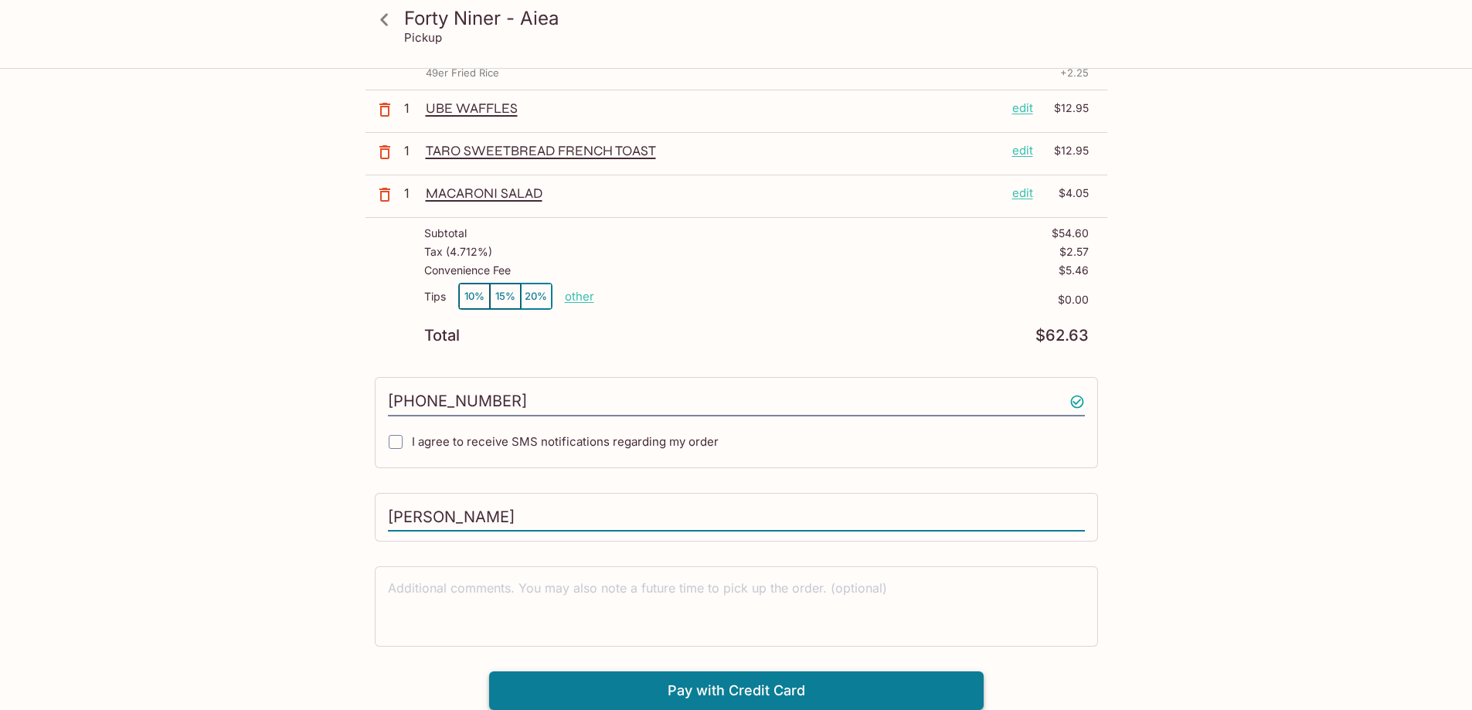
type input "[PERSON_NAME]"
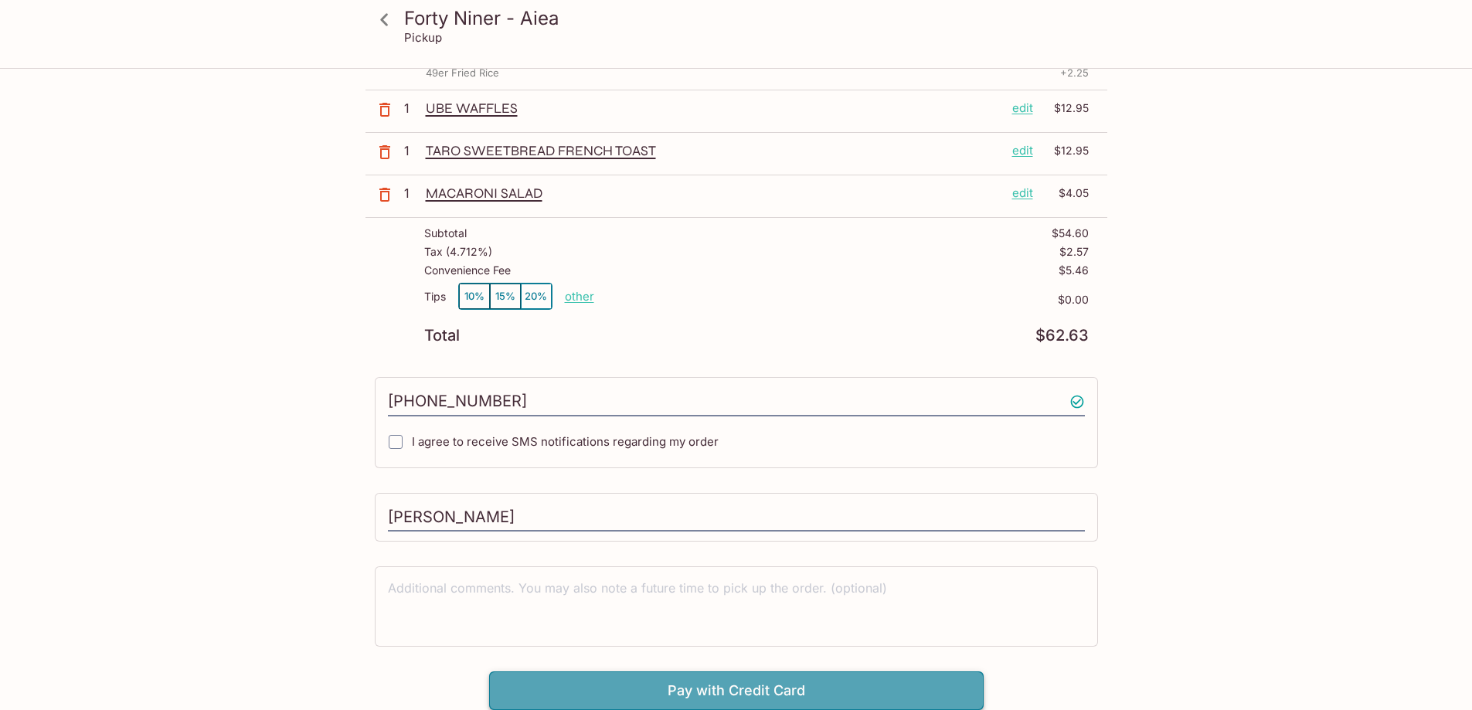
click at [716, 694] on button "Pay with Credit Card" at bounding box center [736, 691] width 495 height 39
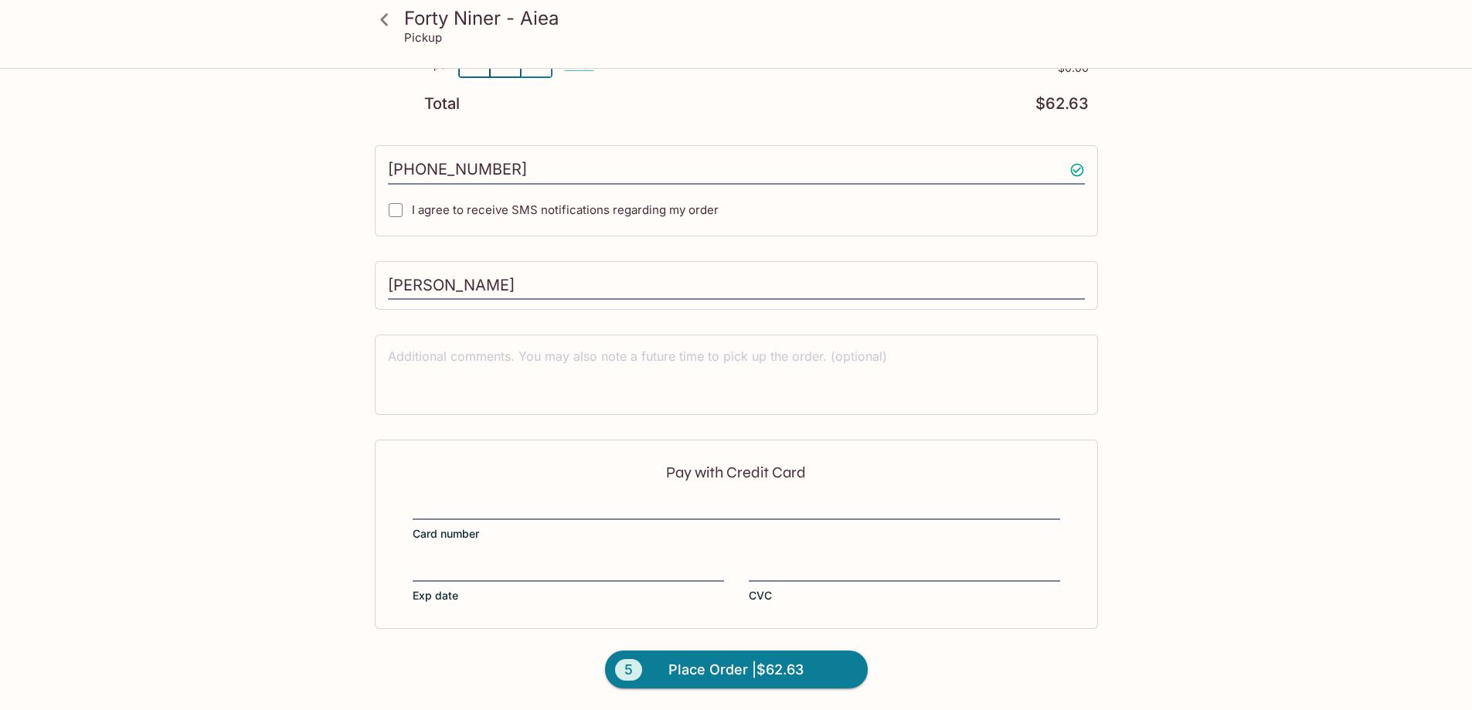
click at [528, 495] on div "Pay with Credit Card Card number Exp date CVC" at bounding box center [736, 534] width 723 height 189
click at [468, 557] on div "Pay with Credit Card Card number Exp date CVC" at bounding box center [736, 534] width 723 height 189
click at [486, 561] on div at bounding box center [568, 571] width 311 height 22
click at [486, 561] on input "Exp date" at bounding box center [568, 561] width 311 height 1
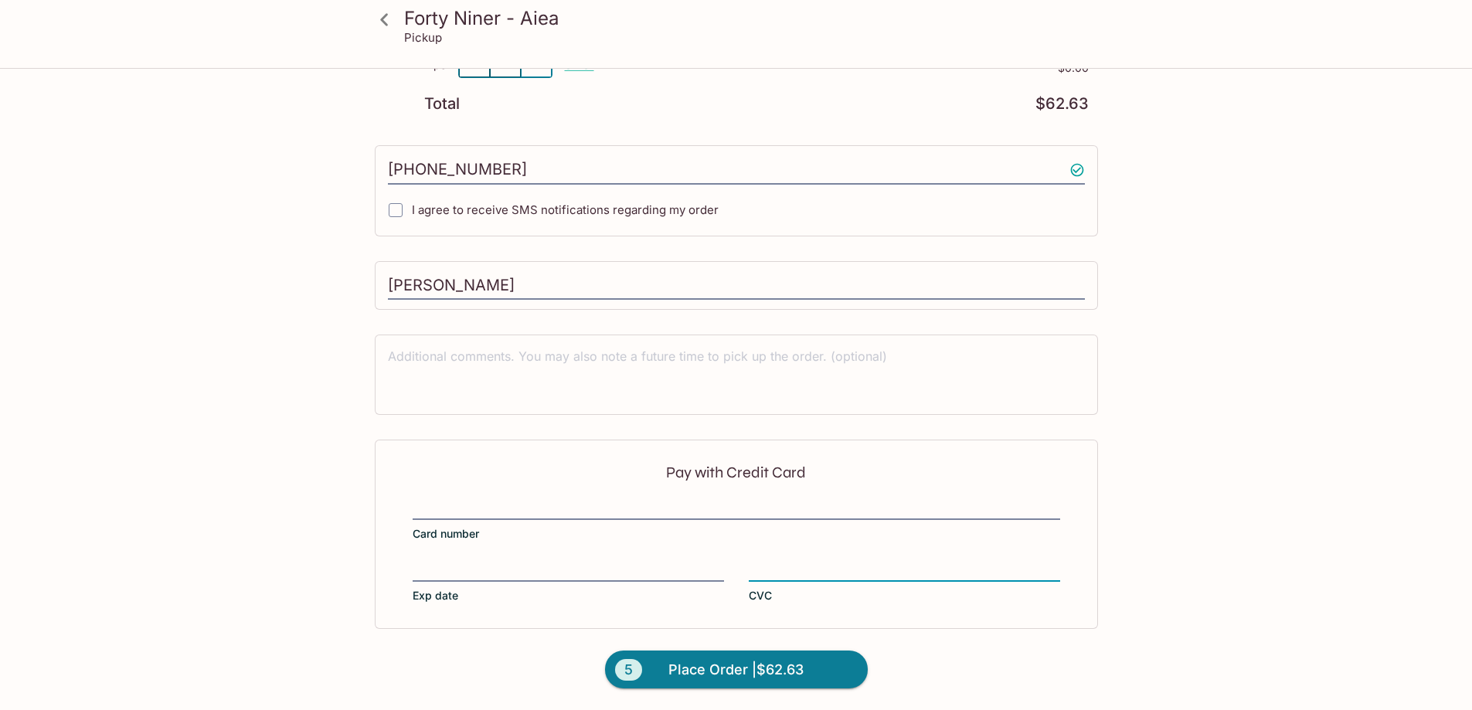
click at [675, 668] on span "Place Order | $62.63" at bounding box center [735, 670] width 135 height 25
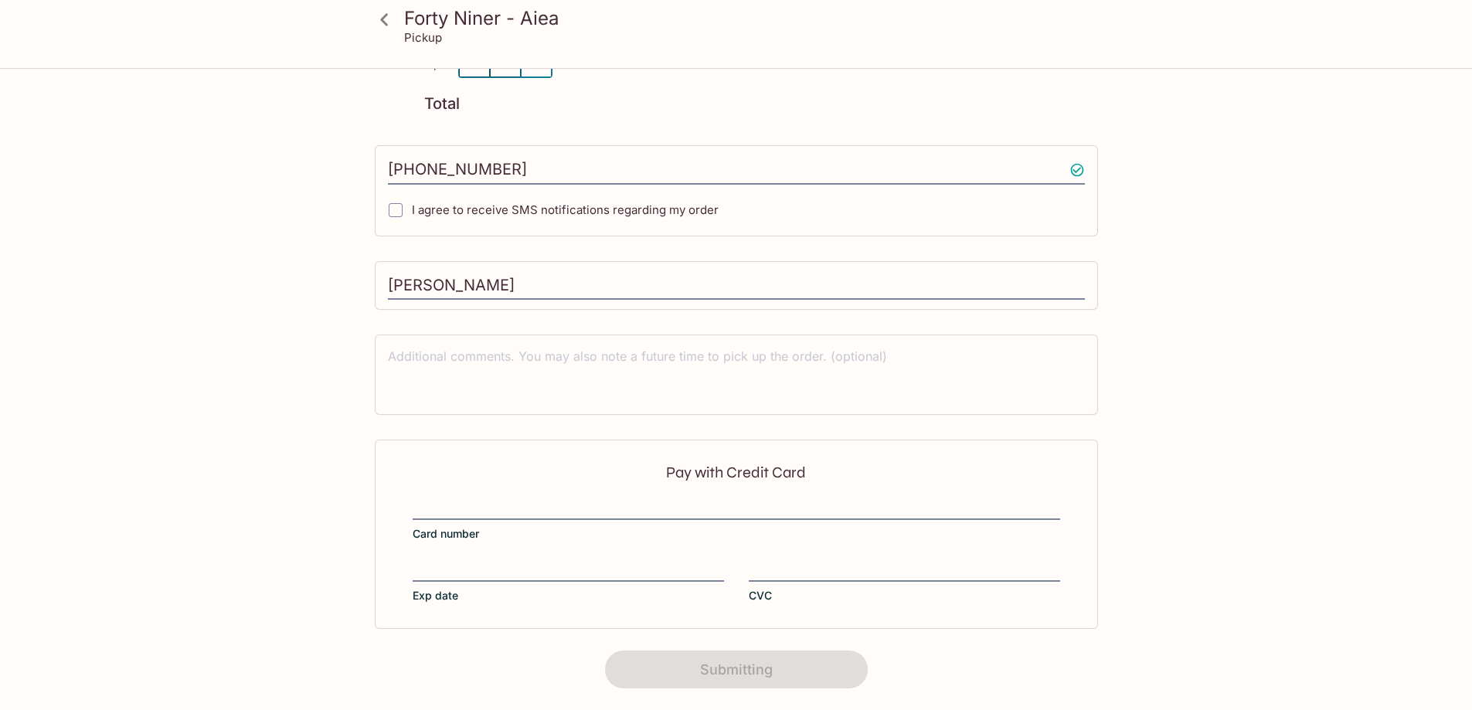
scroll to position [188, 0]
